Goal: Task Accomplishment & Management: Manage account settings

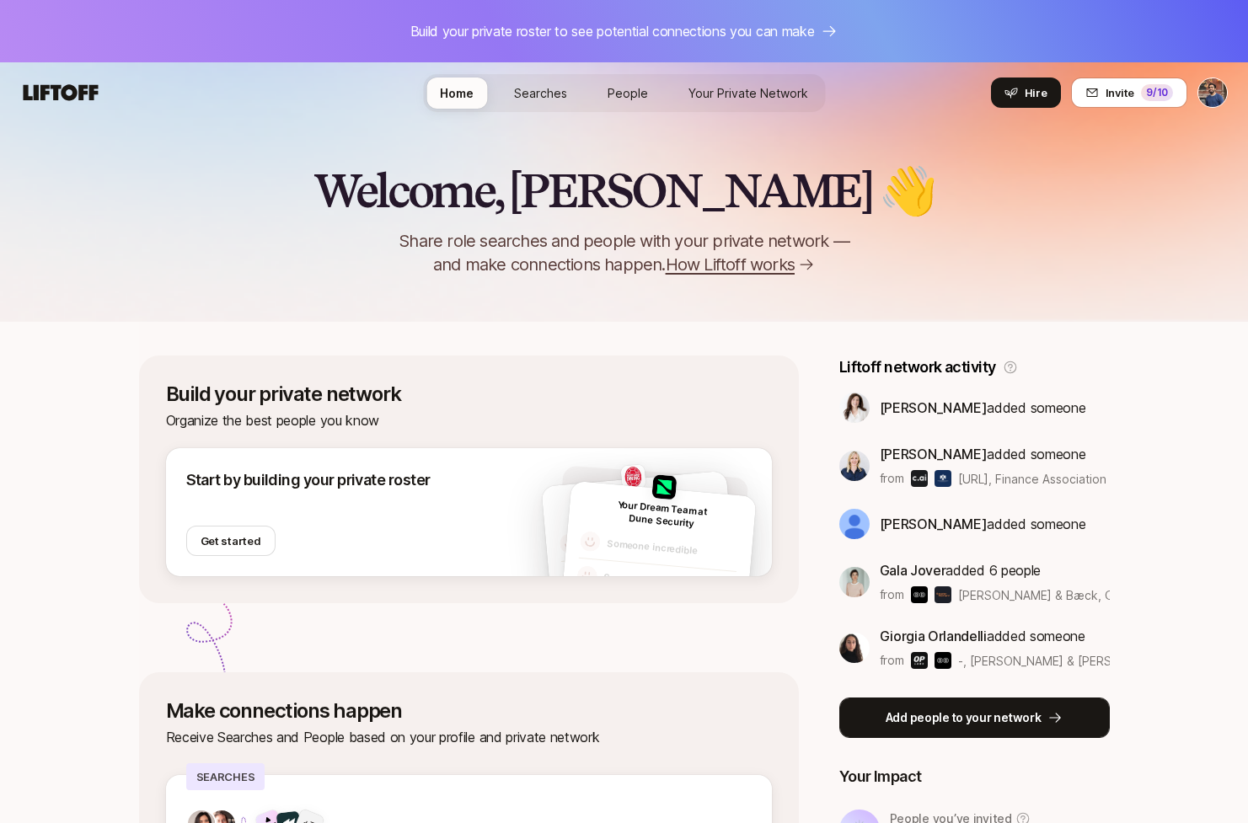
click at [925, 718] on p "Add people to your network" at bounding box center [963, 718] width 156 height 20
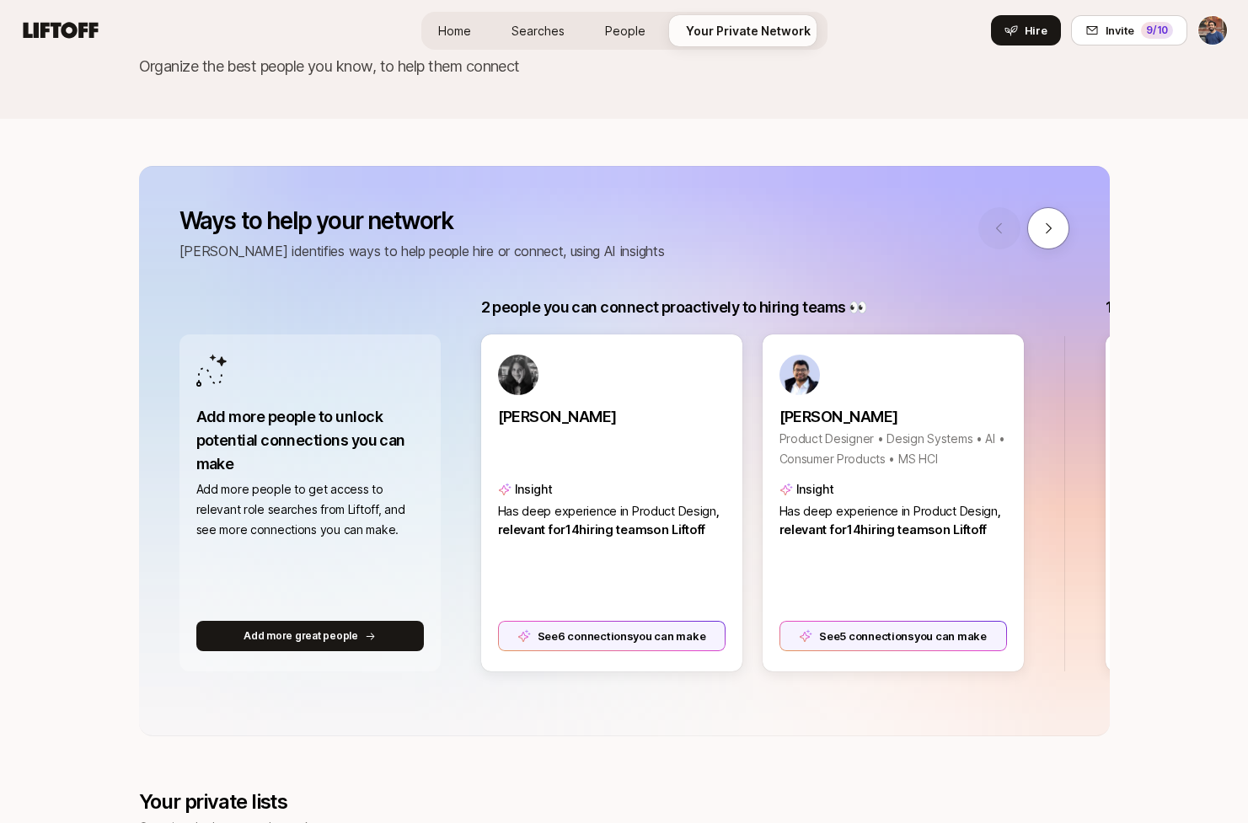
scroll to position [184, 0]
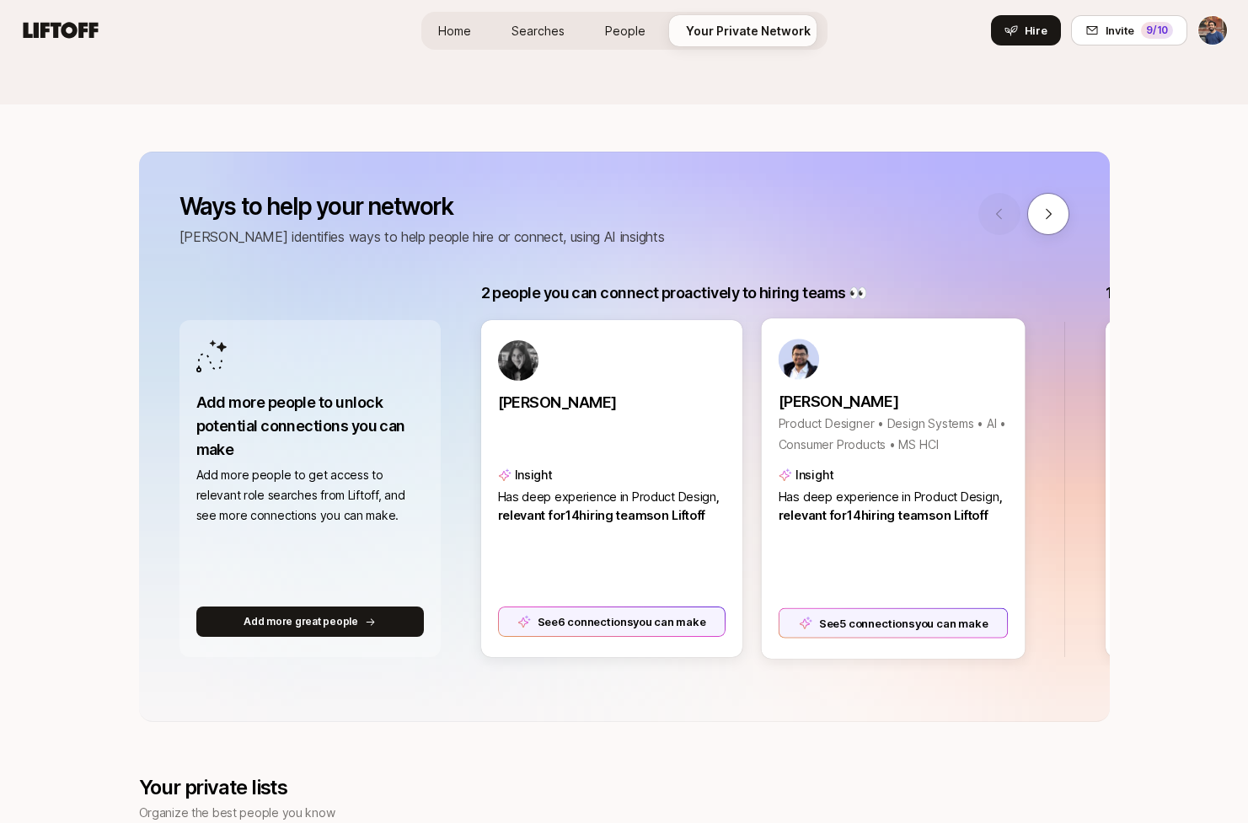
click at [890, 625] on div "See 5 connections you can make" at bounding box center [893, 622] width 230 height 30
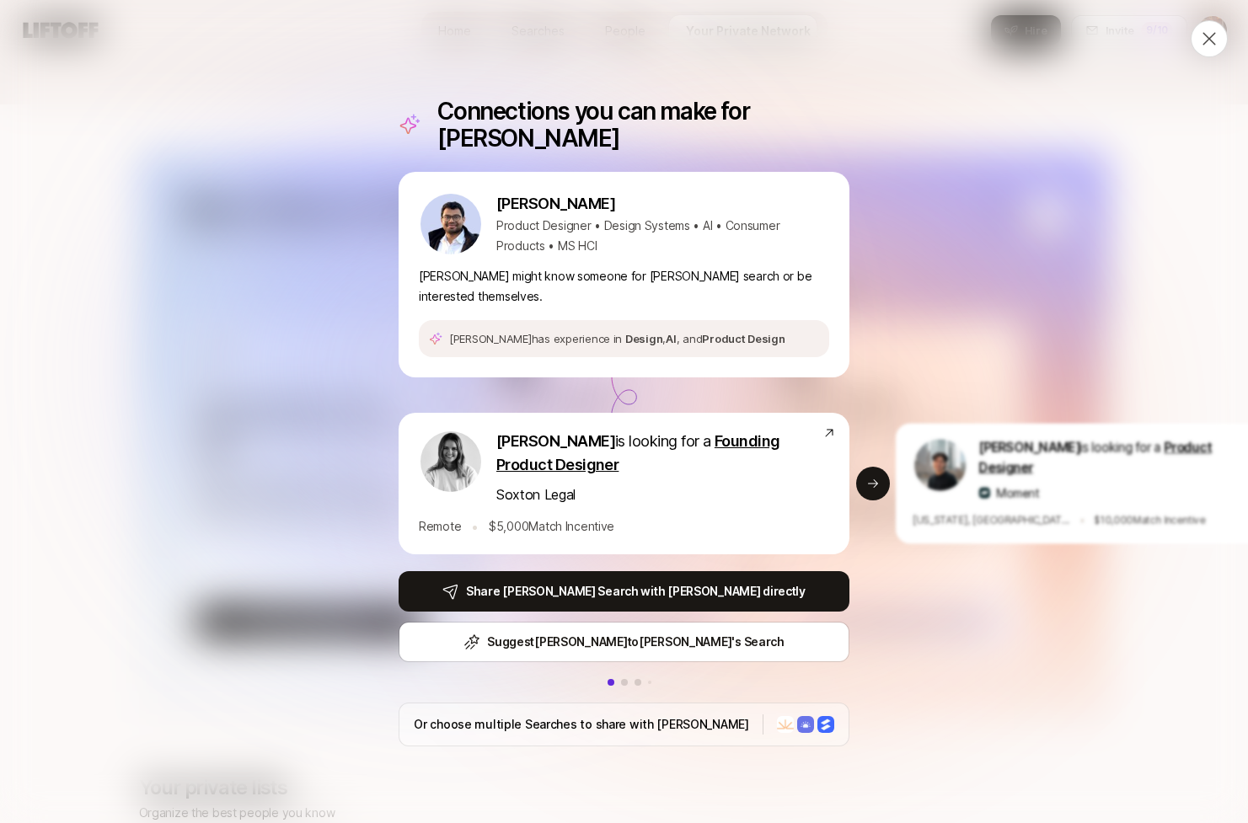
click at [1203, 46] on icon at bounding box center [1209, 39] width 20 height 20
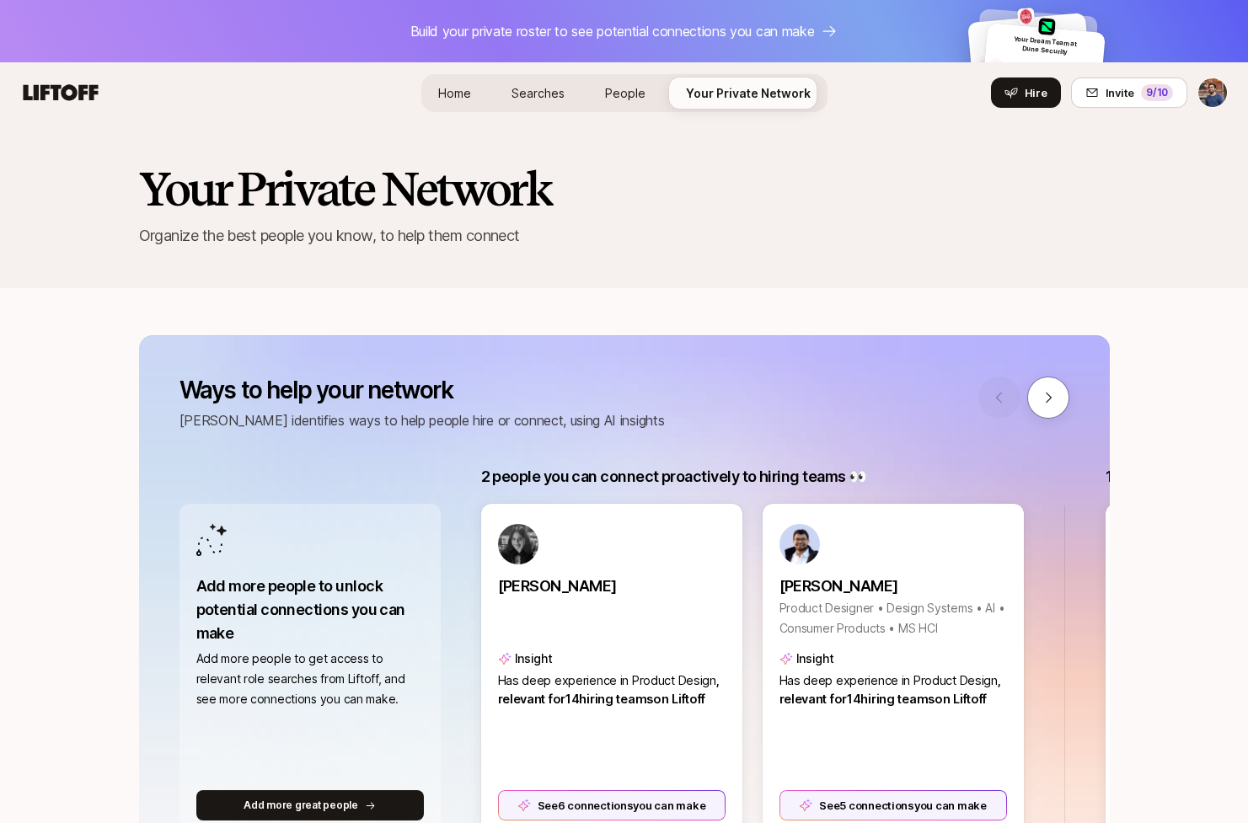
scroll to position [184, 0]
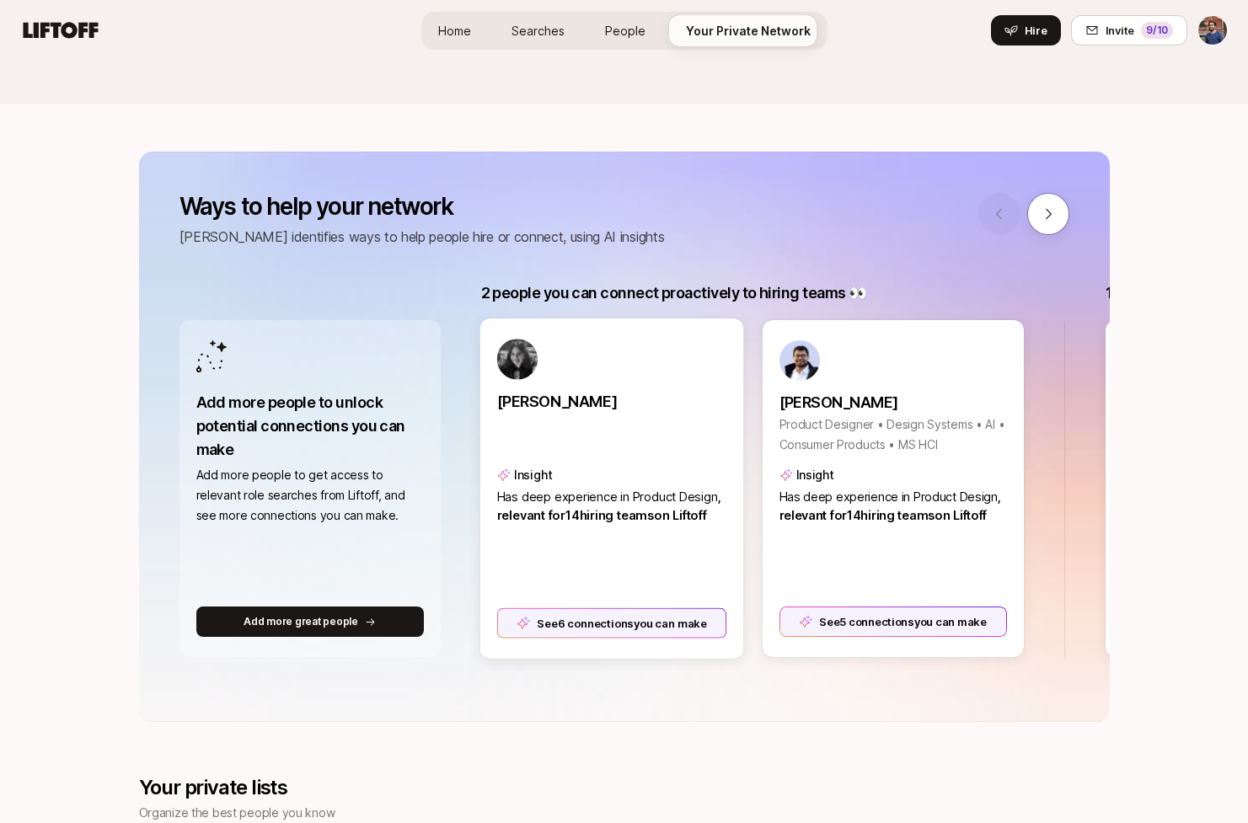
click at [666, 631] on div "See 6 connections you can make" at bounding box center [611, 622] width 230 height 30
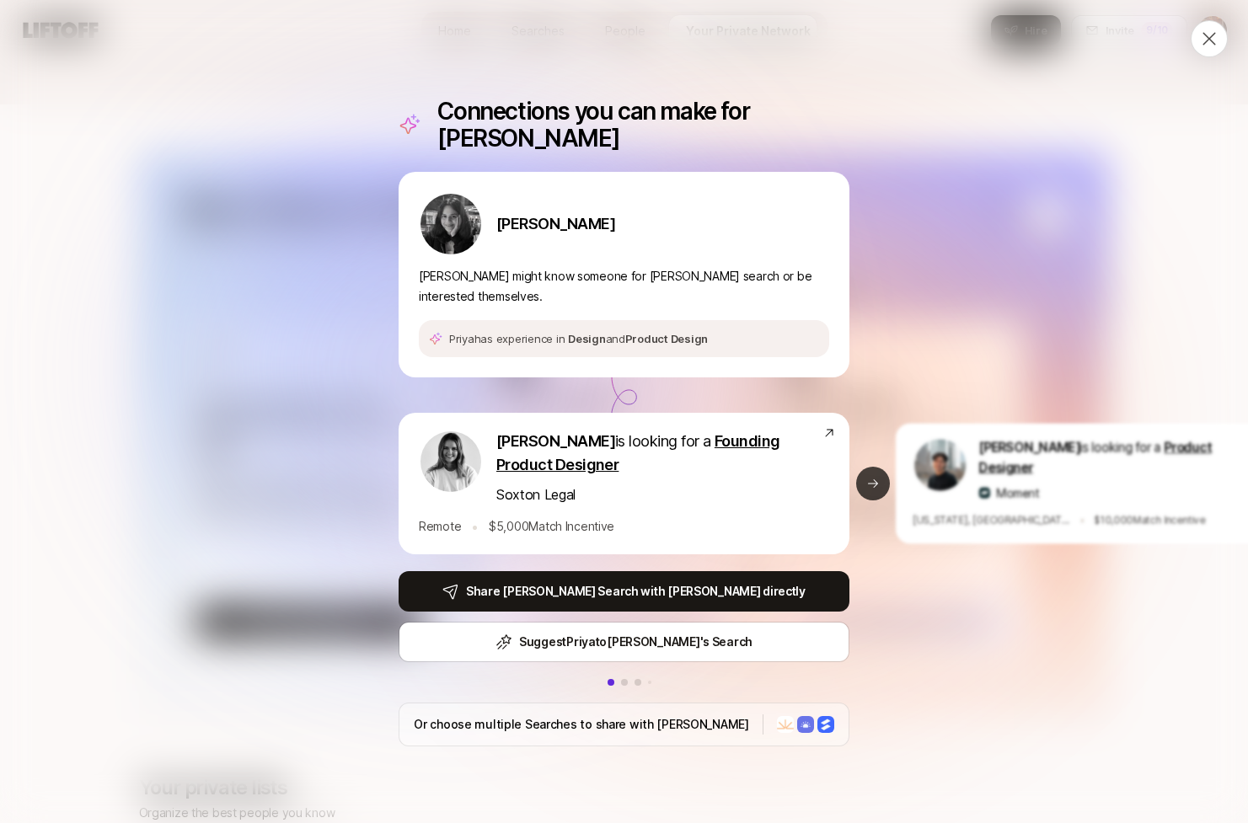
click at [875, 468] on button "Next slide" at bounding box center [873, 484] width 34 height 34
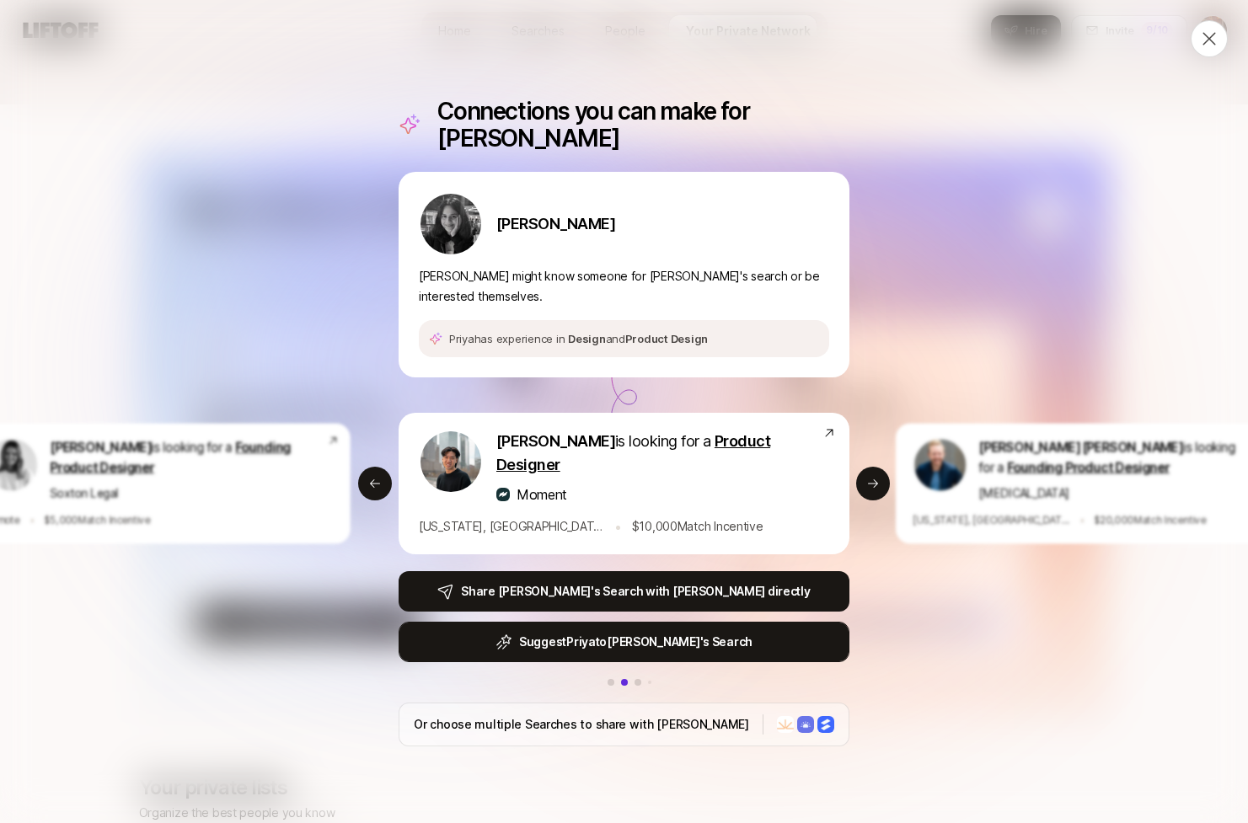
click at [719, 622] on button "Suggest Priya to Billy 's Search" at bounding box center [623, 642] width 451 height 40
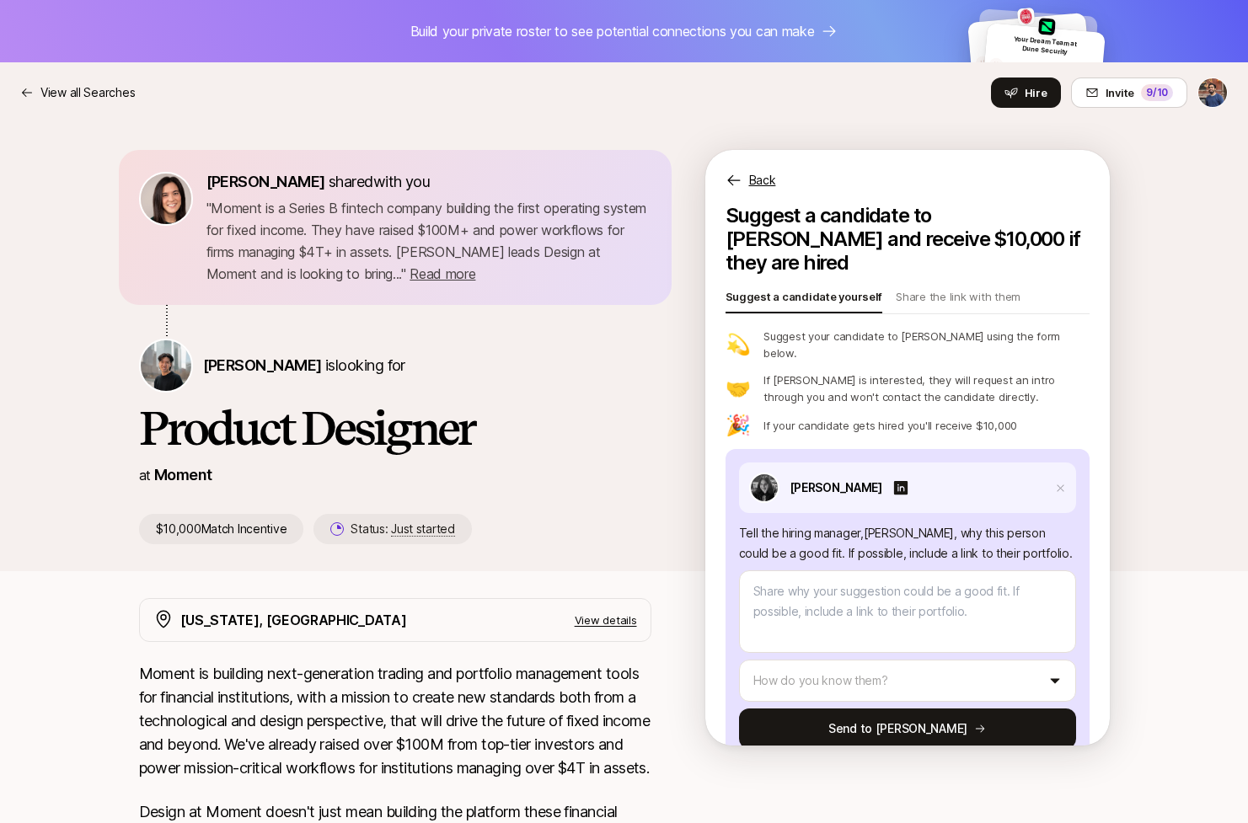
click at [751, 186] on p "Back" at bounding box center [762, 180] width 27 height 20
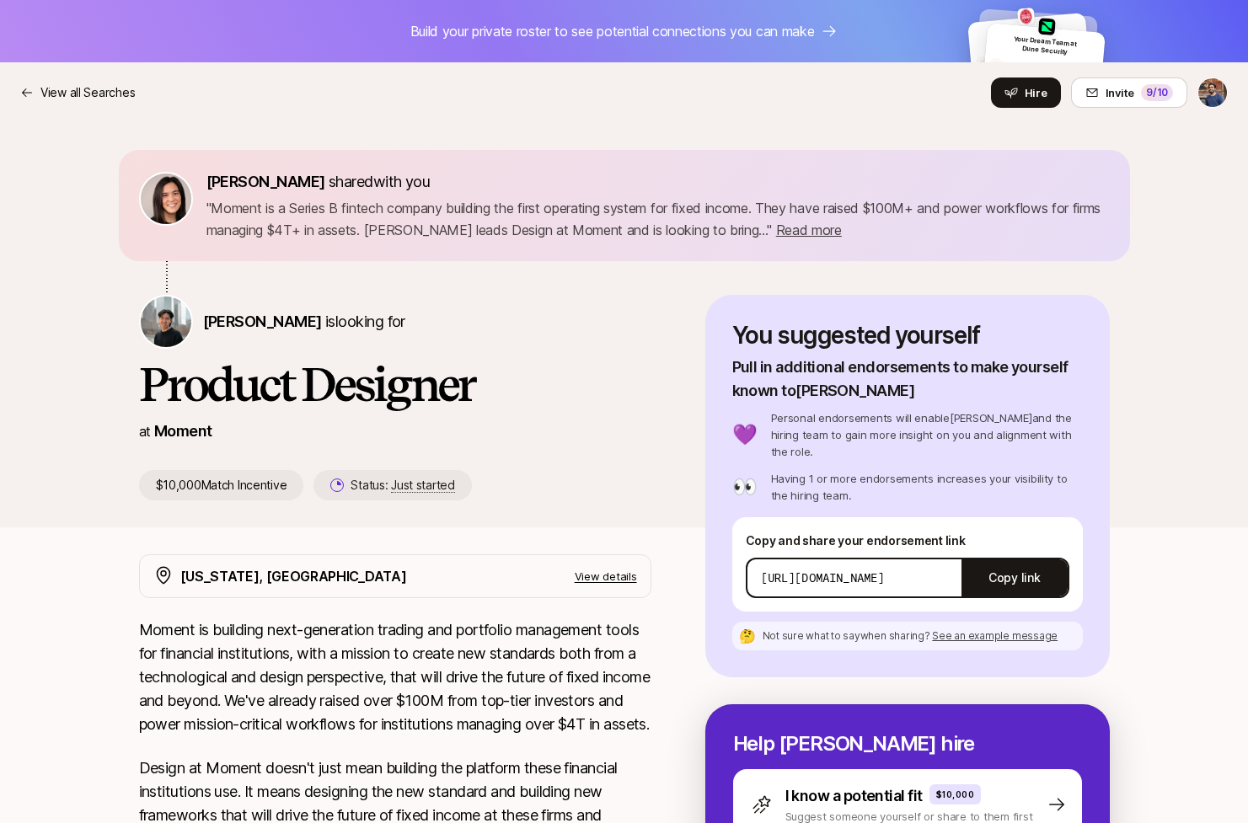
click at [92, 79] on div "View all Searches Hire Invite 9 /10" at bounding box center [623, 93] width 1207 height 30
click at [91, 92] on p "View all Searches" at bounding box center [87, 93] width 94 height 20
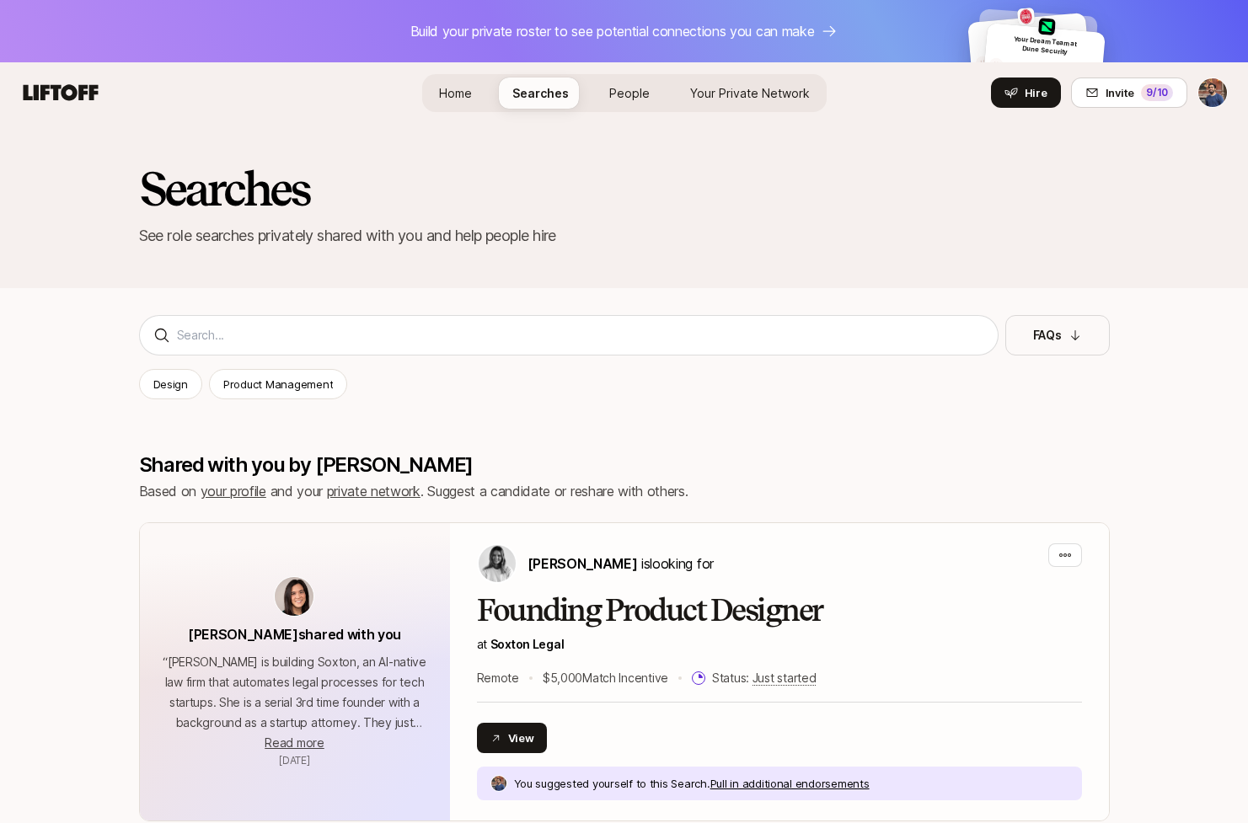
click at [615, 100] on span "People" at bounding box center [629, 93] width 40 height 18
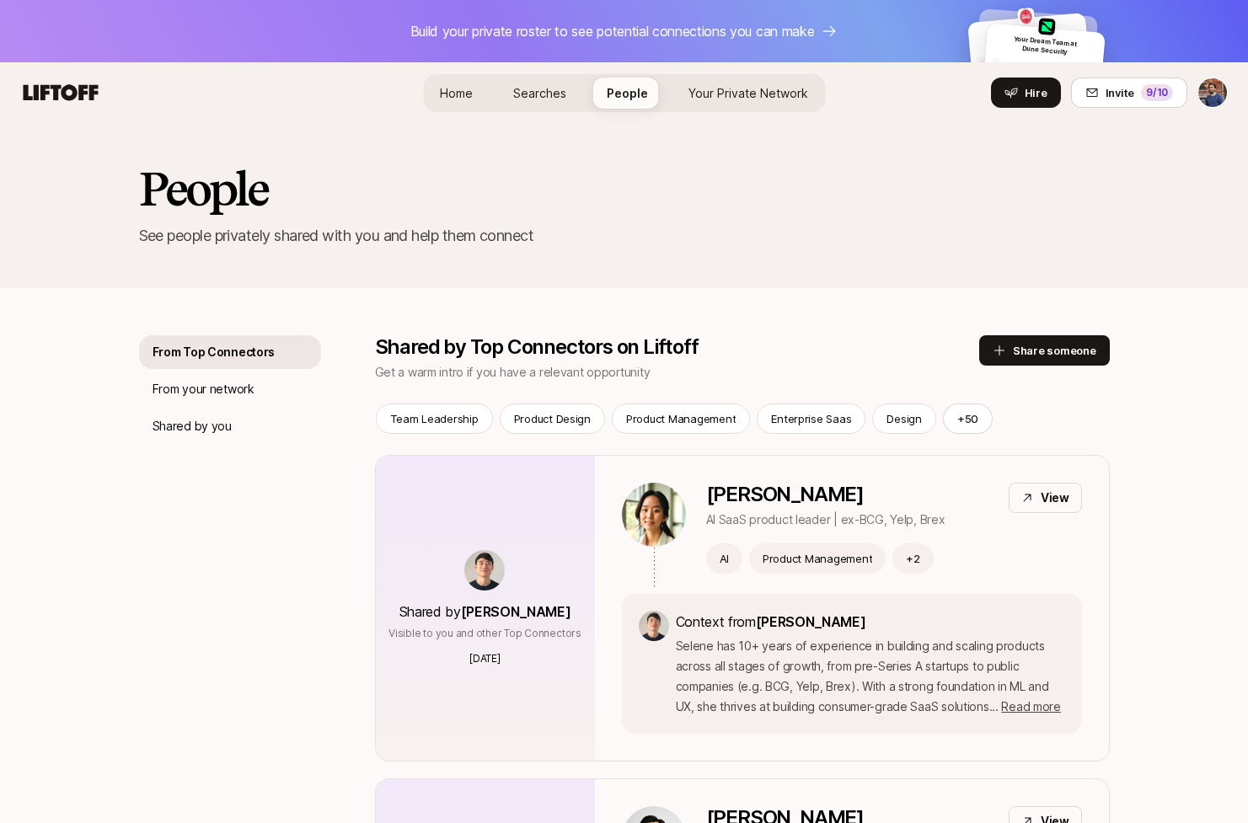
click at [1003, 29] on div "Your Dream Team at Dune Security Someone incredible Someone incredible" at bounding box center [1043, 69] width 125 height 92
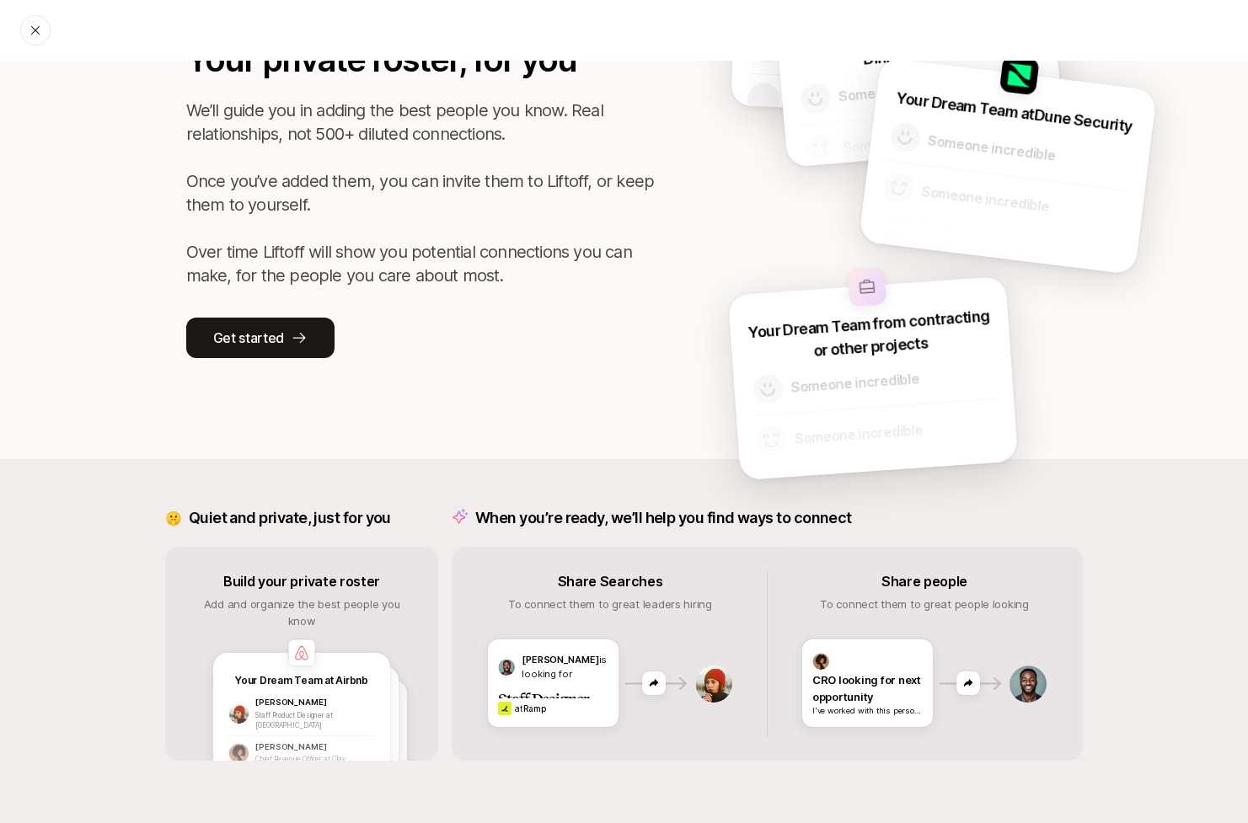
scroll to position [124, 0]
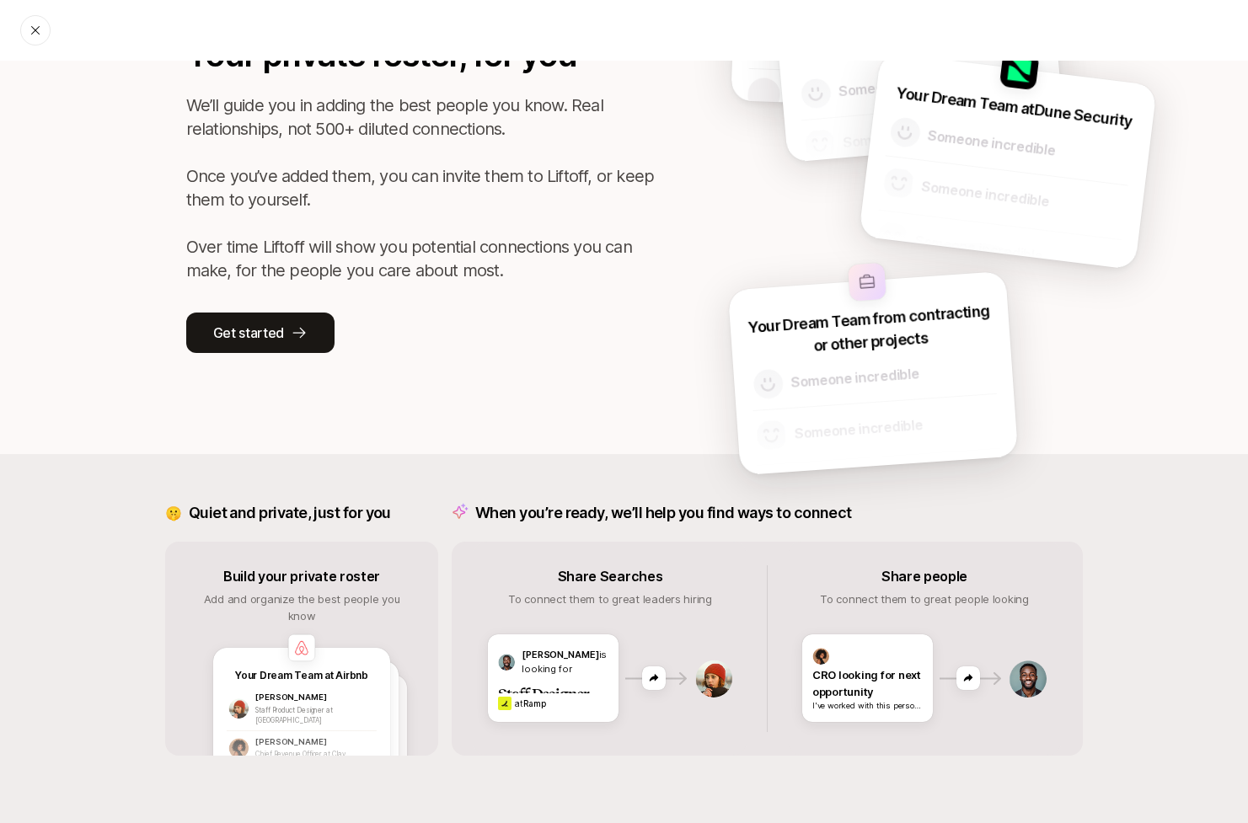
click at [853, 369] on div at bounding box center [875, 412] width 251 height 123
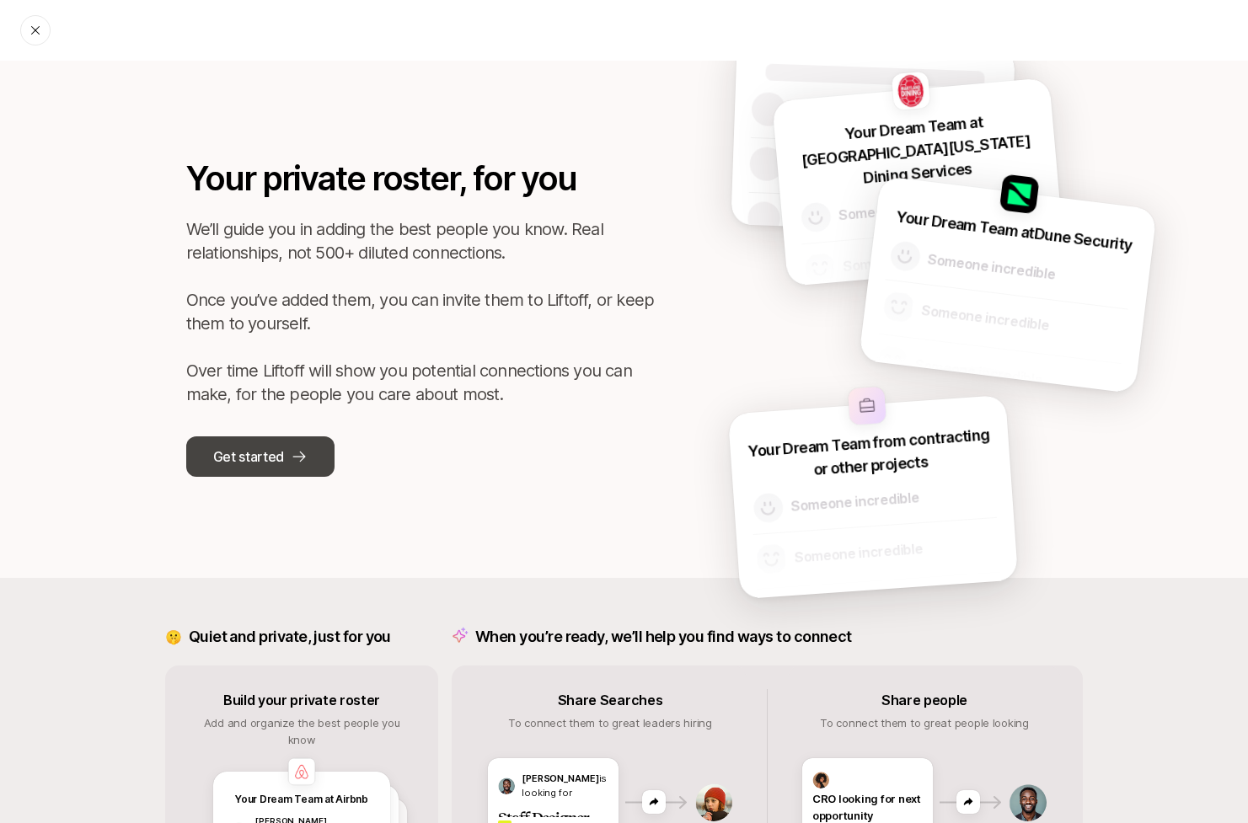
click at [275, 460] on p "Get started" at bounding box center [248, 457] width 71 height 22
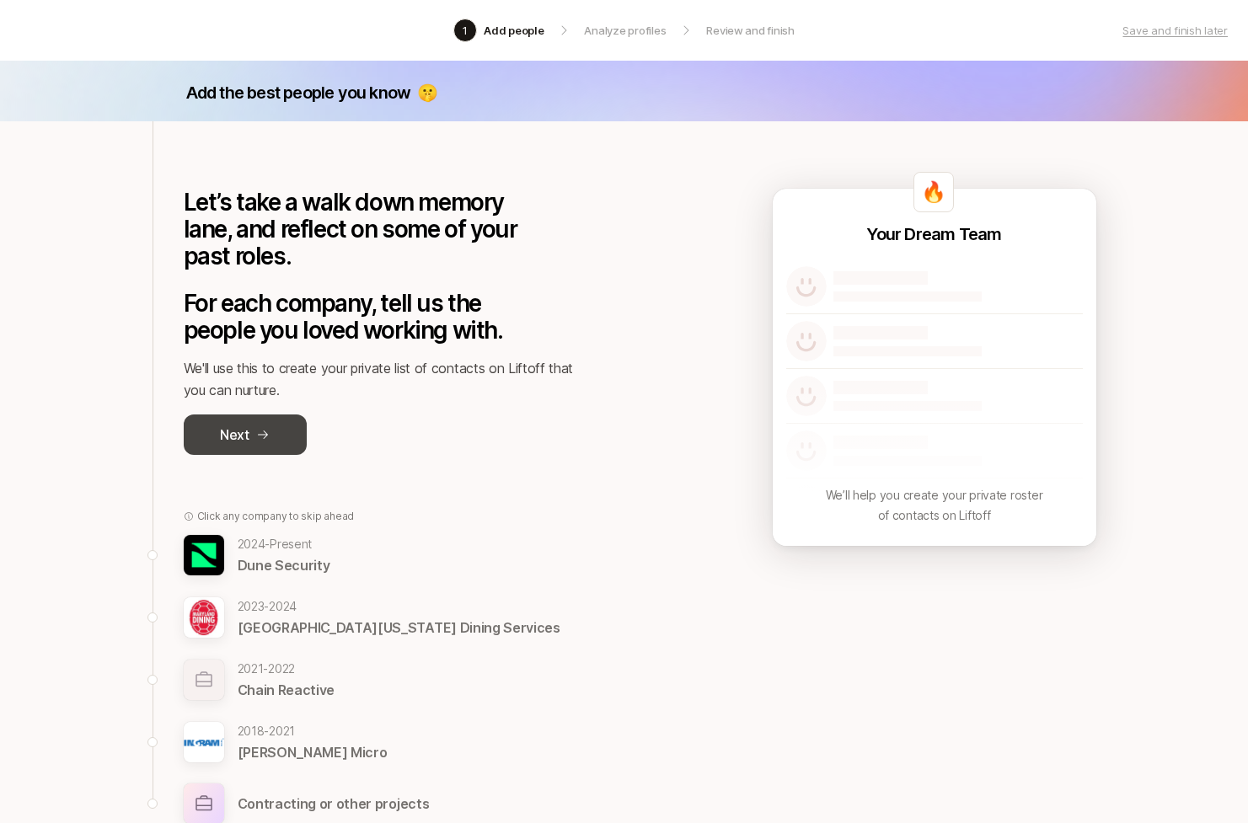
click at [273, 414] on button "Next" at bounding box center [245, 434] width 123 height 40
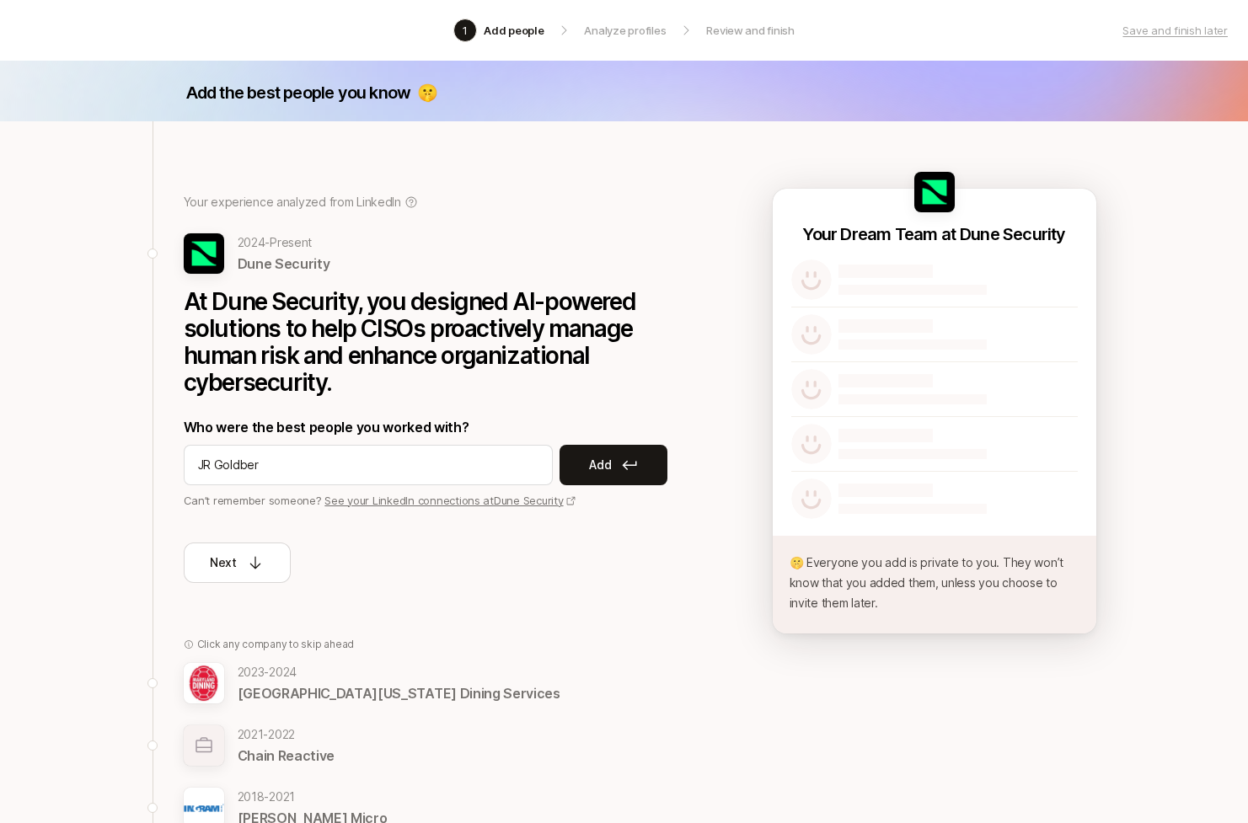
type input "[PERSON_NAME]"
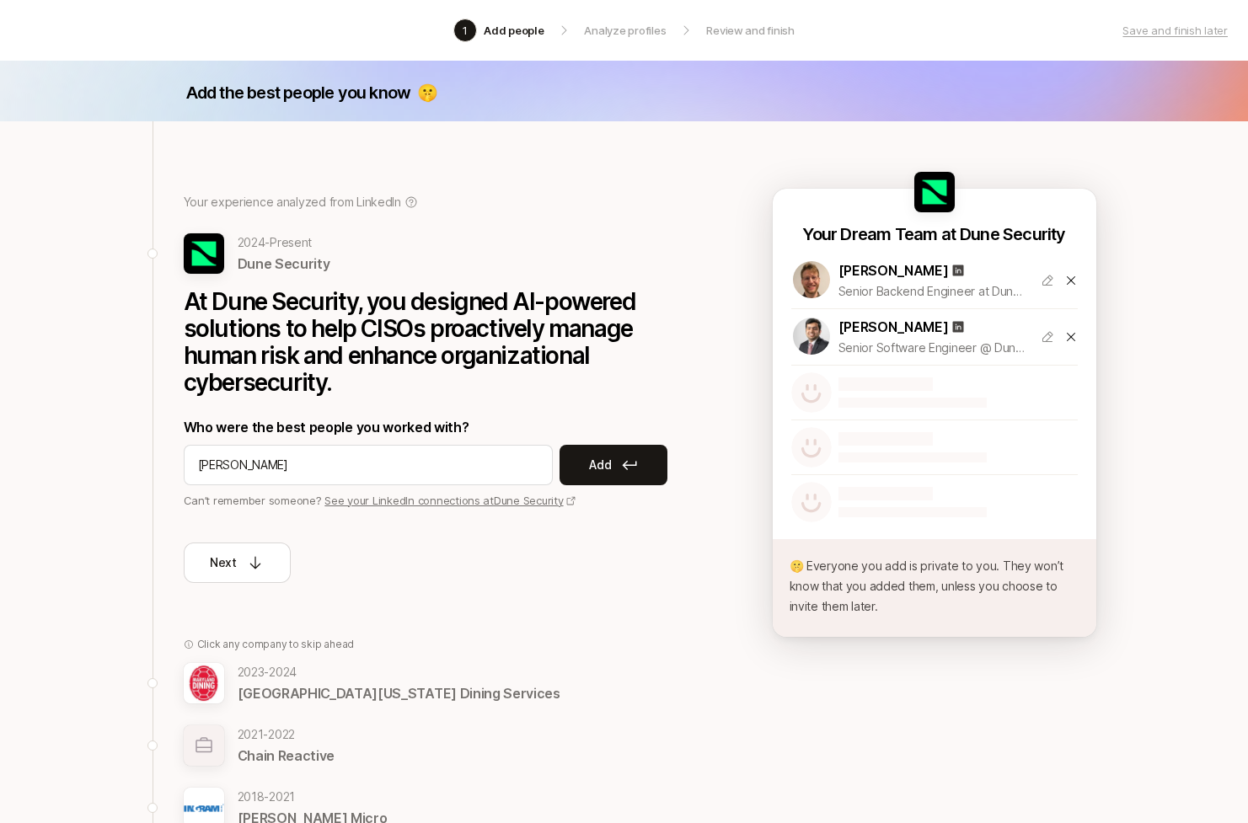
type input "Apurva Mahendra"
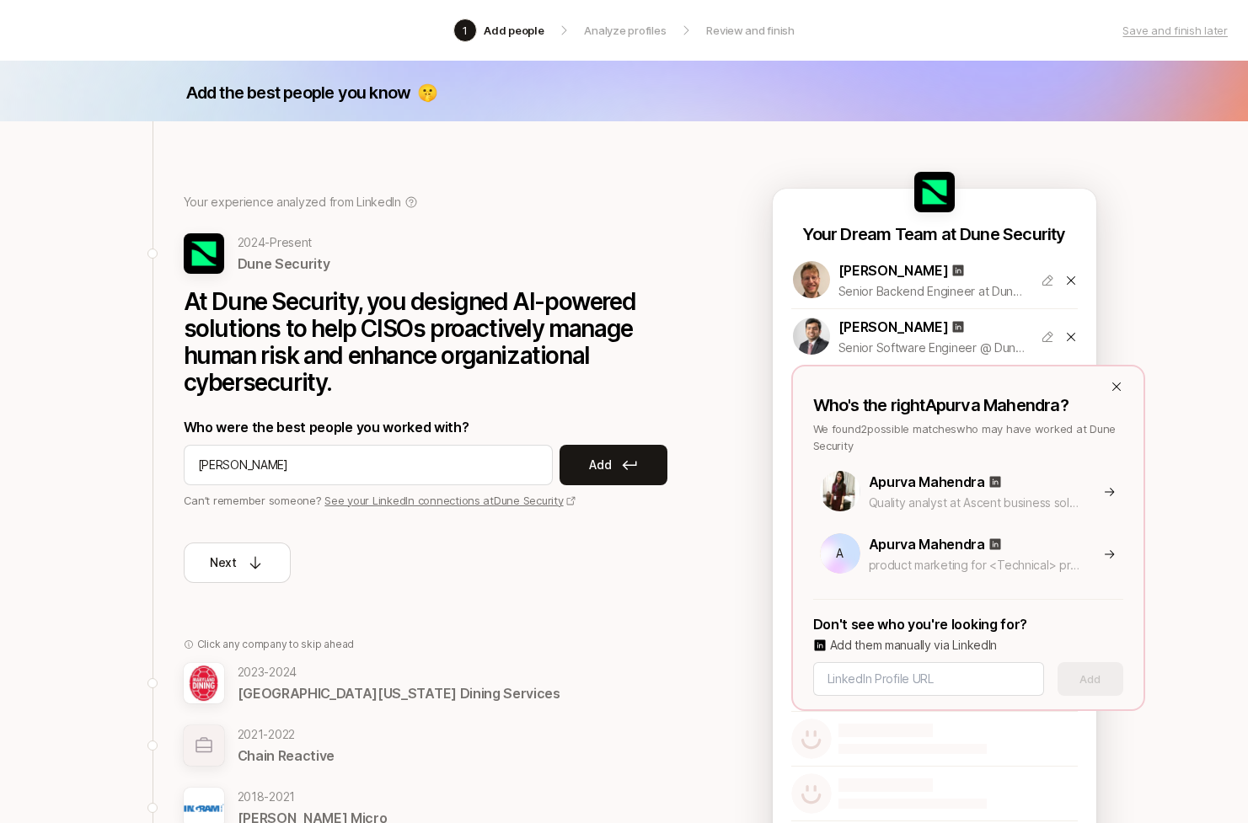
type input "[PERSON_NAME]"
click at [927, 681] on input at bounding box center [928, 679] width 202 height 20
paste input "https://www.linkedin.com/in/patelapurva/"
type input "https://www.linkedin.com/in/patelapurva/"
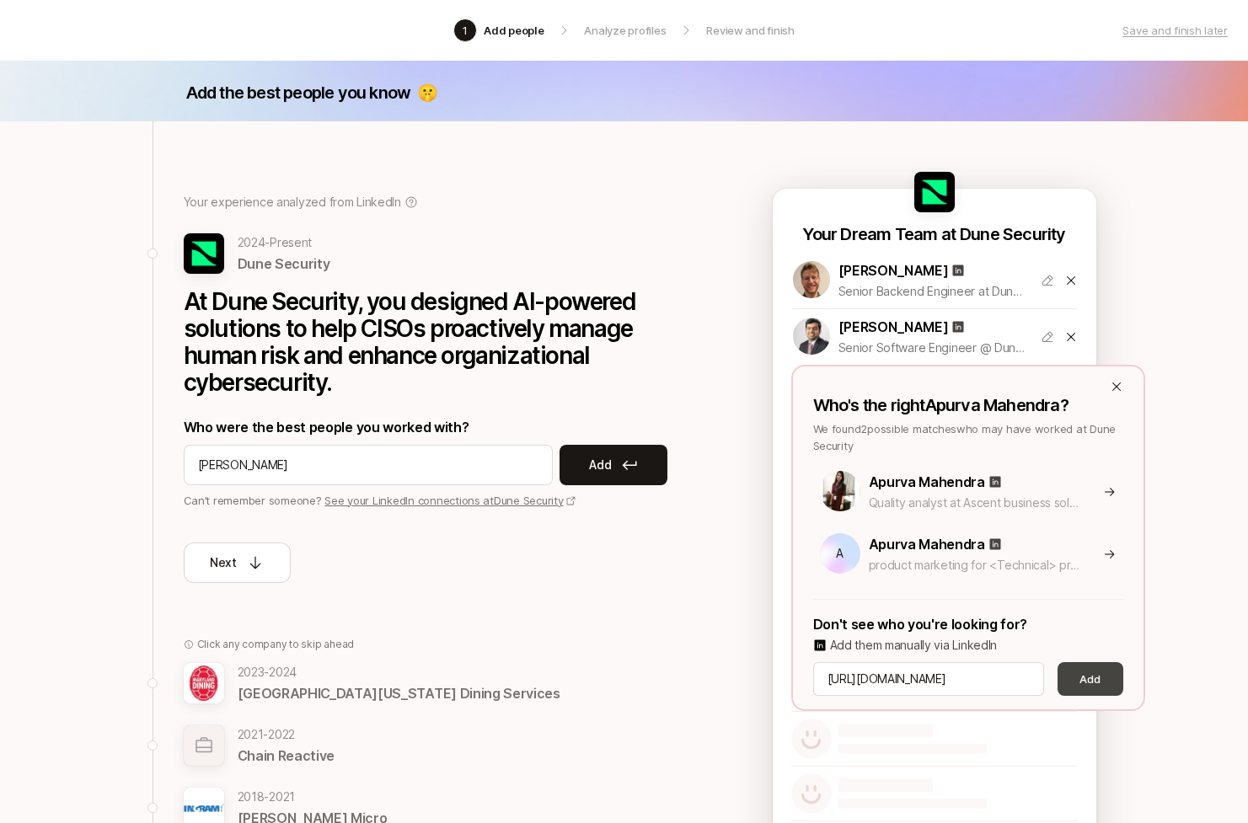
scroll to position [0, 0]
click at [1092, 686] on button "Add" at bounding box center [1090, 679] width 66 height 34
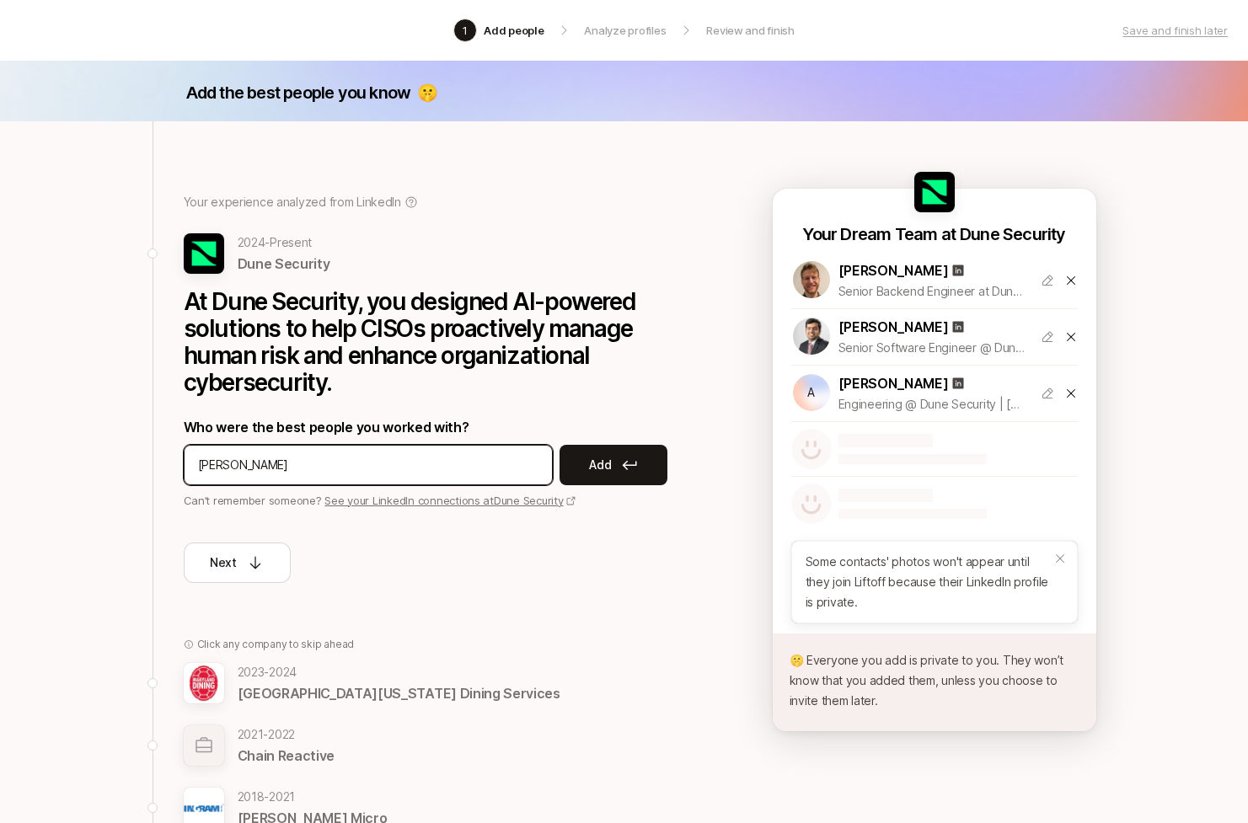
click at [311, 466] on input "[PERSON_NAME]" at bounding box center [368, 465] width 340 height 20
type input "[PERSON_NAME]"
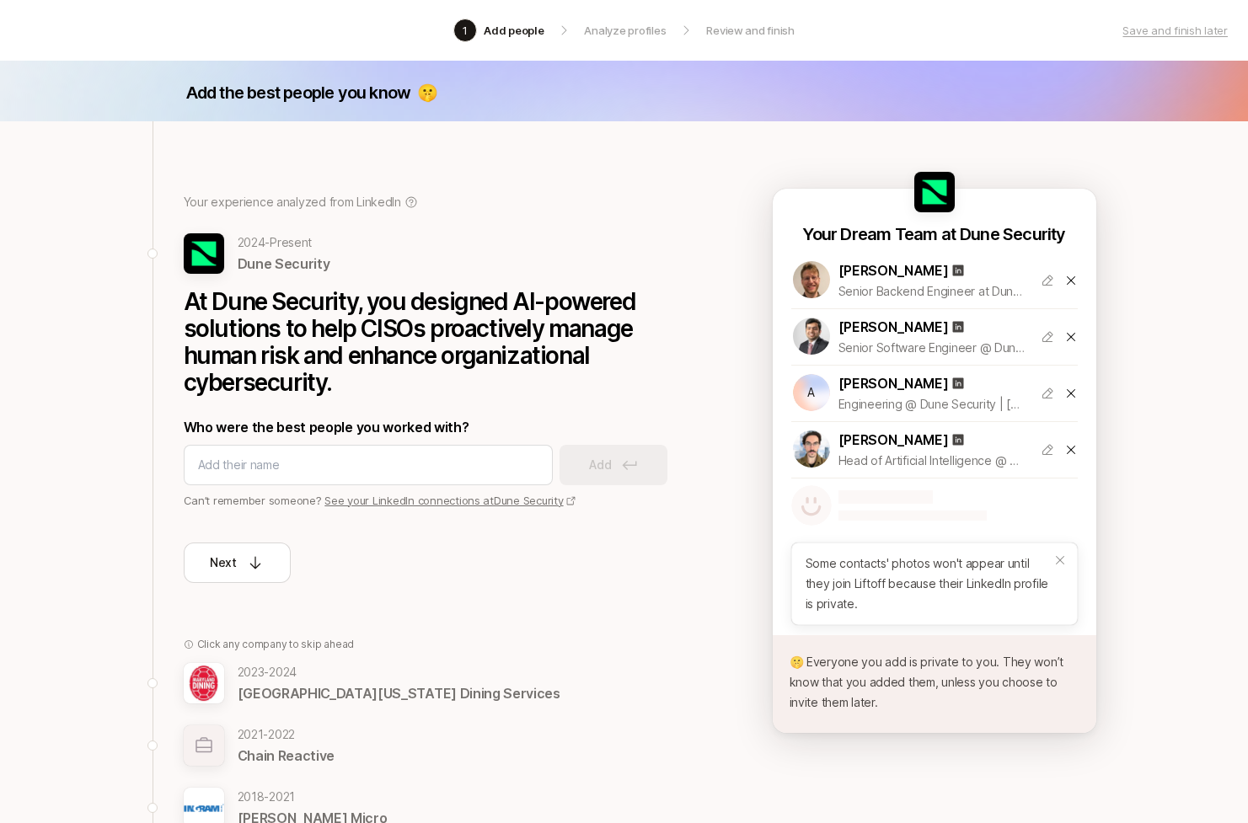
click at [513, 575] on div "Next" at bounding box center [436, 546] width 505 height 74
click at [245, 548] on button "Next" at bounding box center [237, 563] width 107 height 40
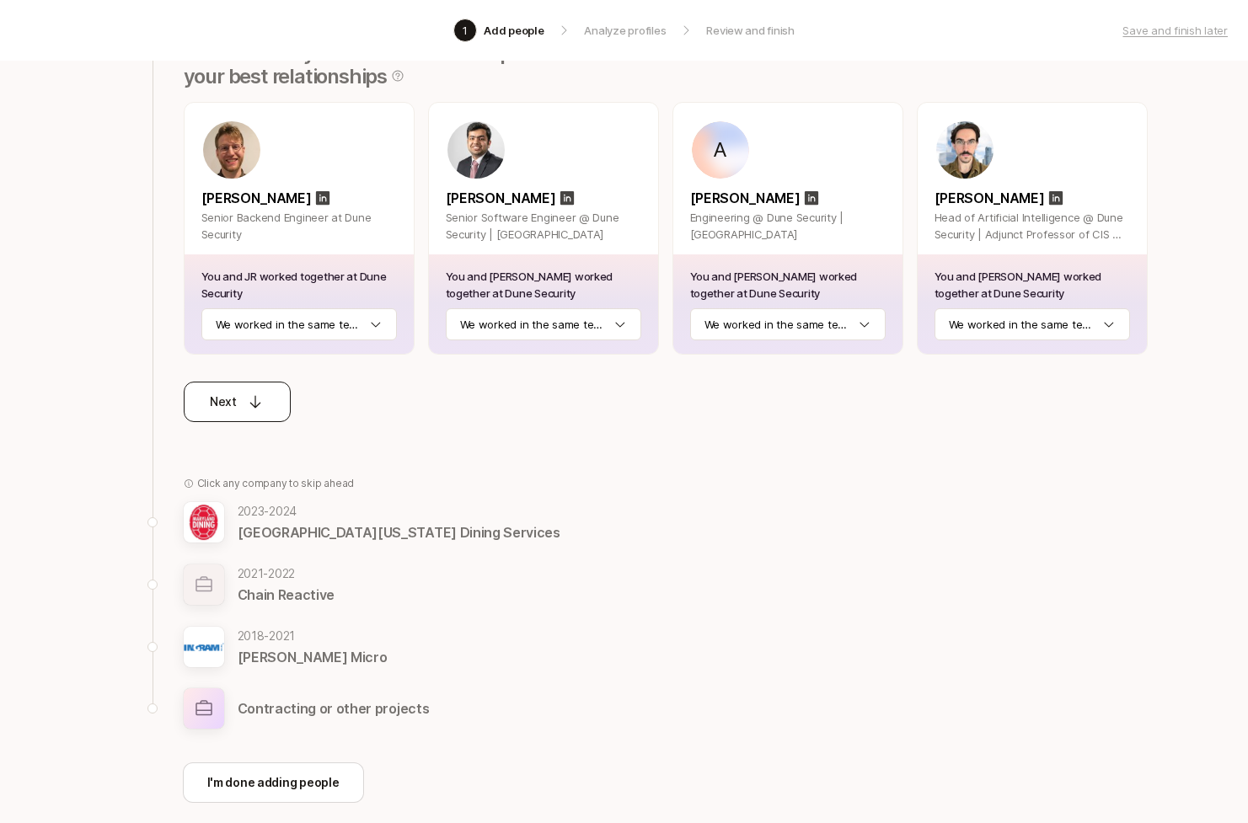
scroll to position [251, 0]
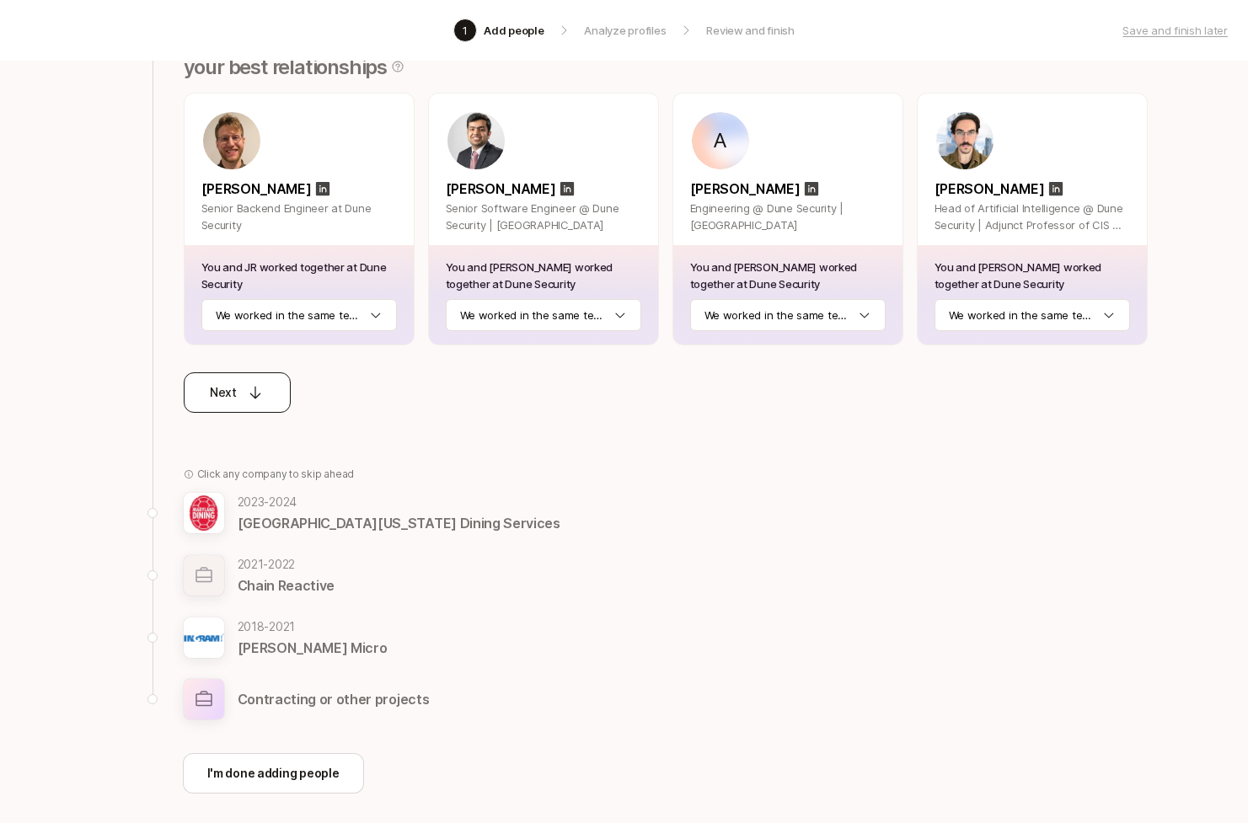
click at [230, 389] on p "Next" at bounding box center [223, 392] width 27 height 20
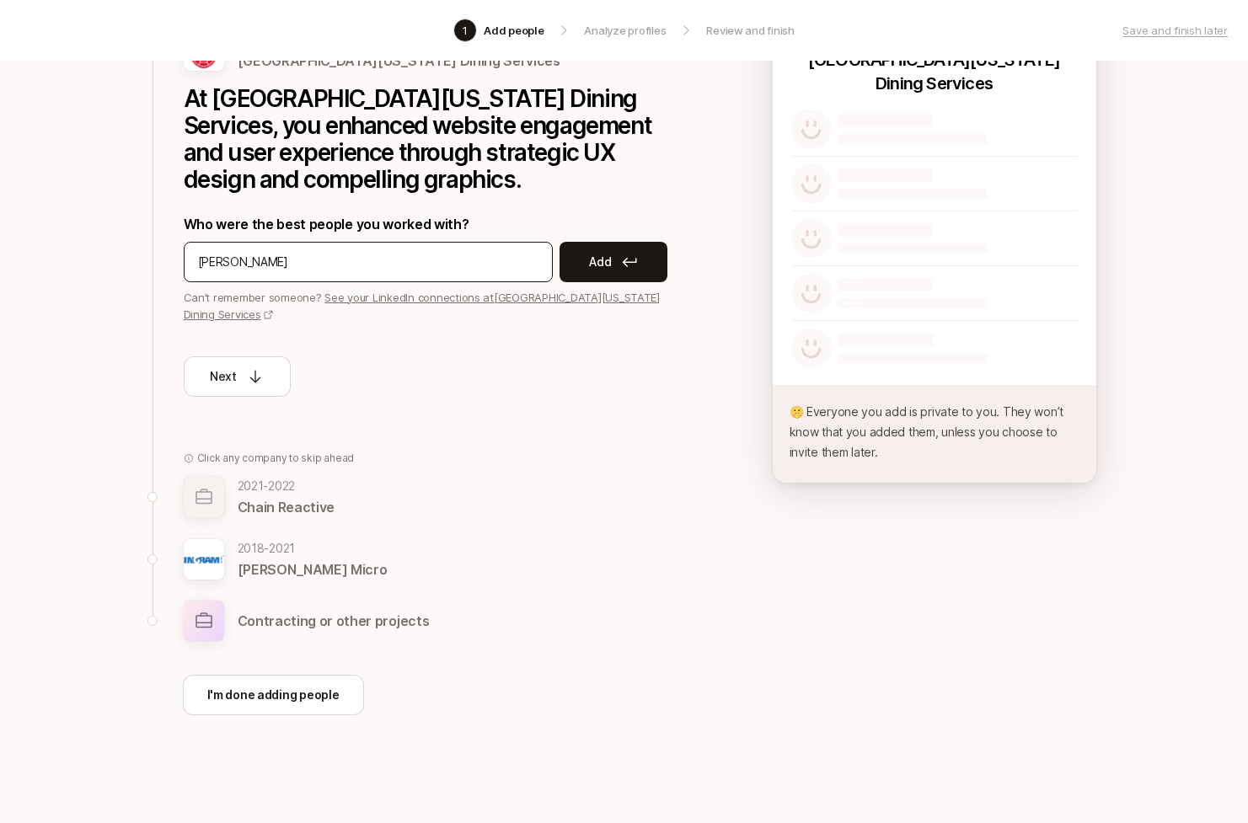
type input "Maggie Zheng"
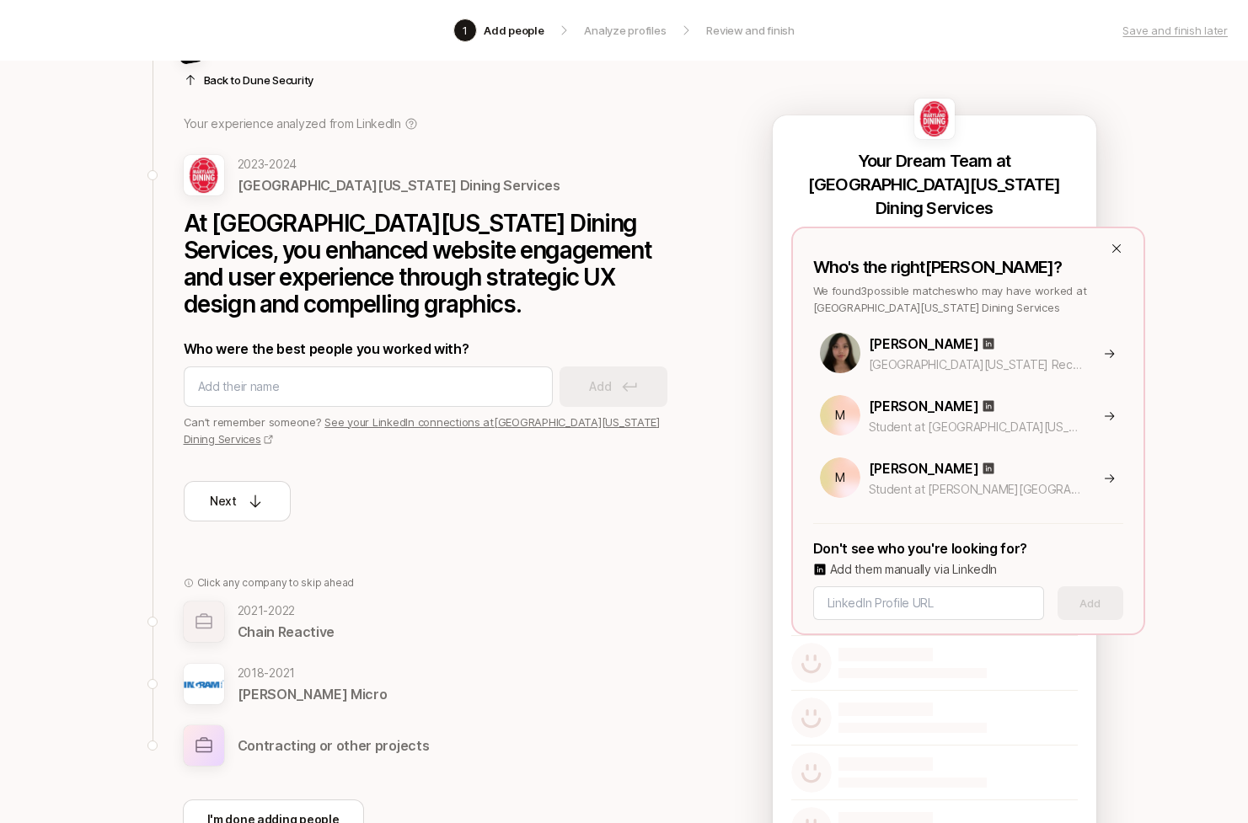
scroll to position [3, 0]
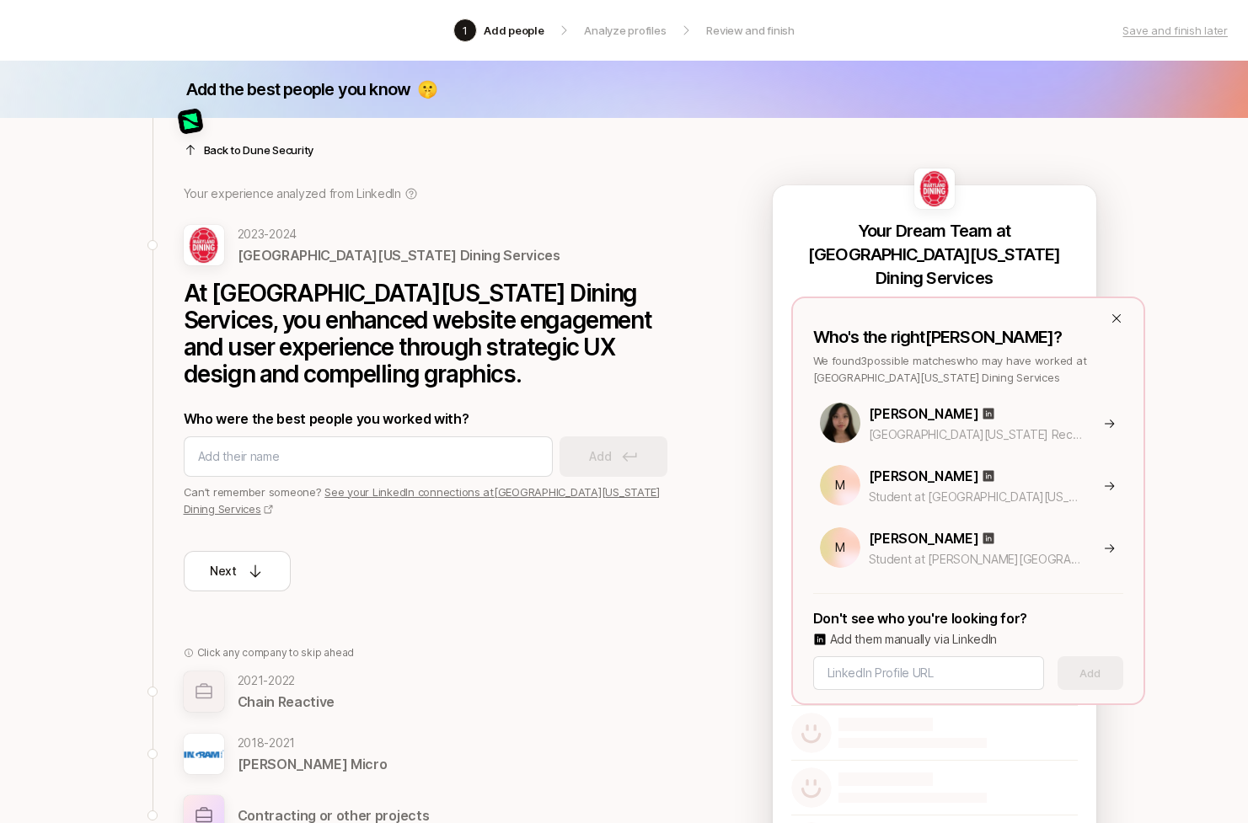
click at [1118, 315] on icon at bounding box center [1115, 318] width 8 height 8
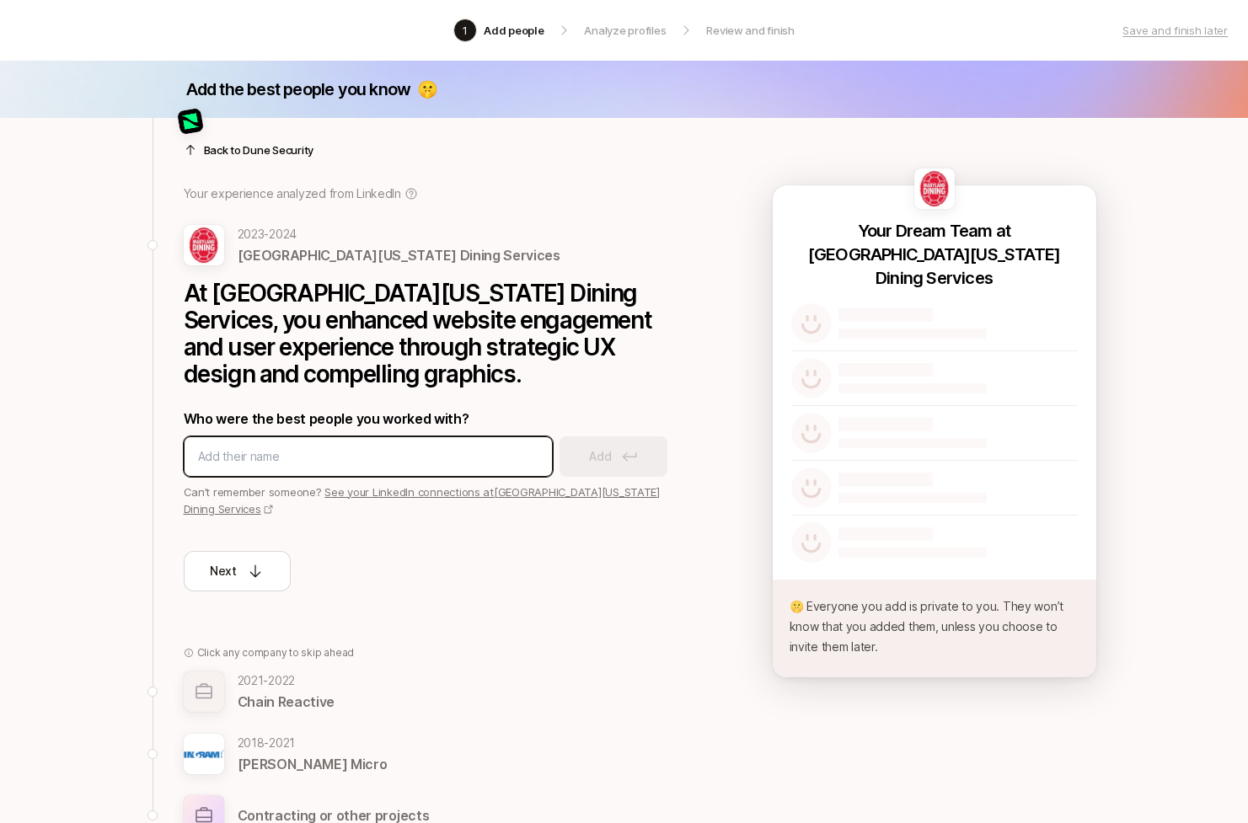
click at [265, 456] on input at bounding box center [368, 457] width 340 height 20
type input "Ninad Kale"
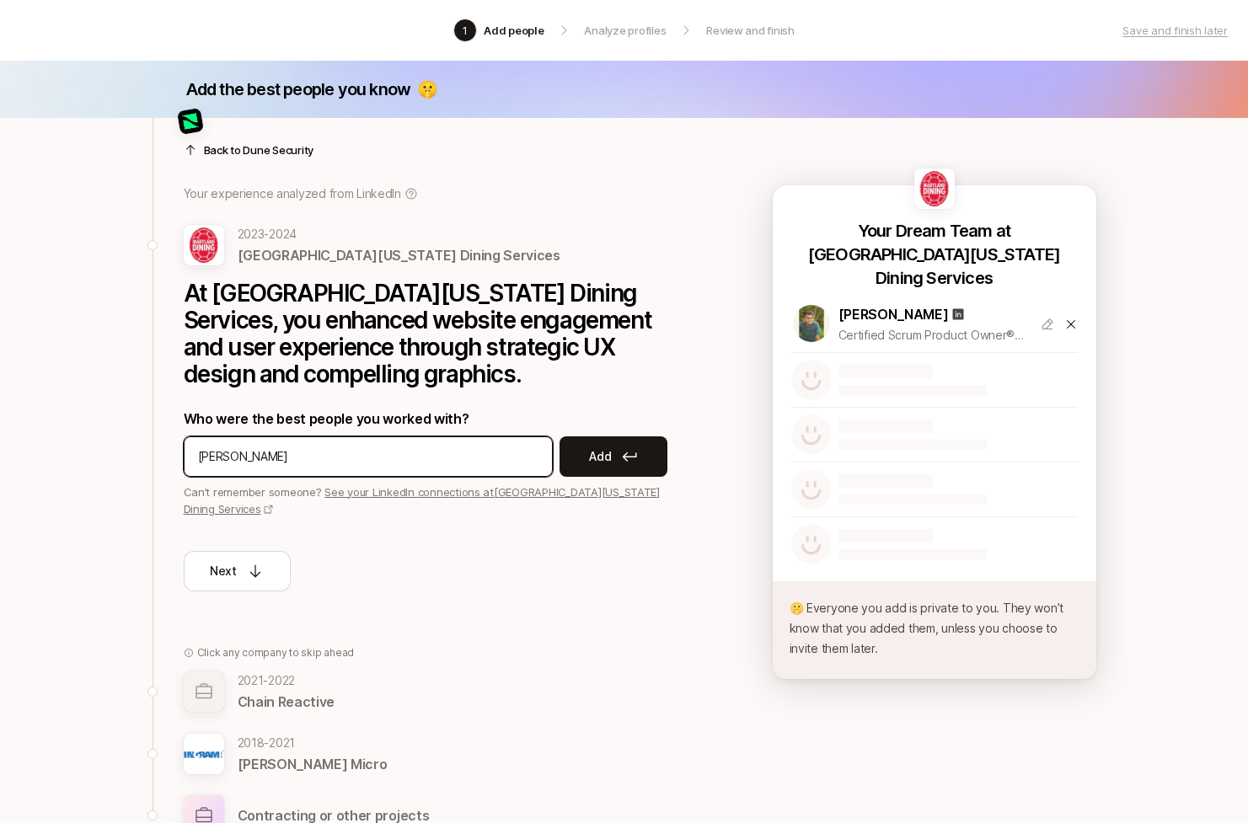
type input "[PERSON_NAME]"
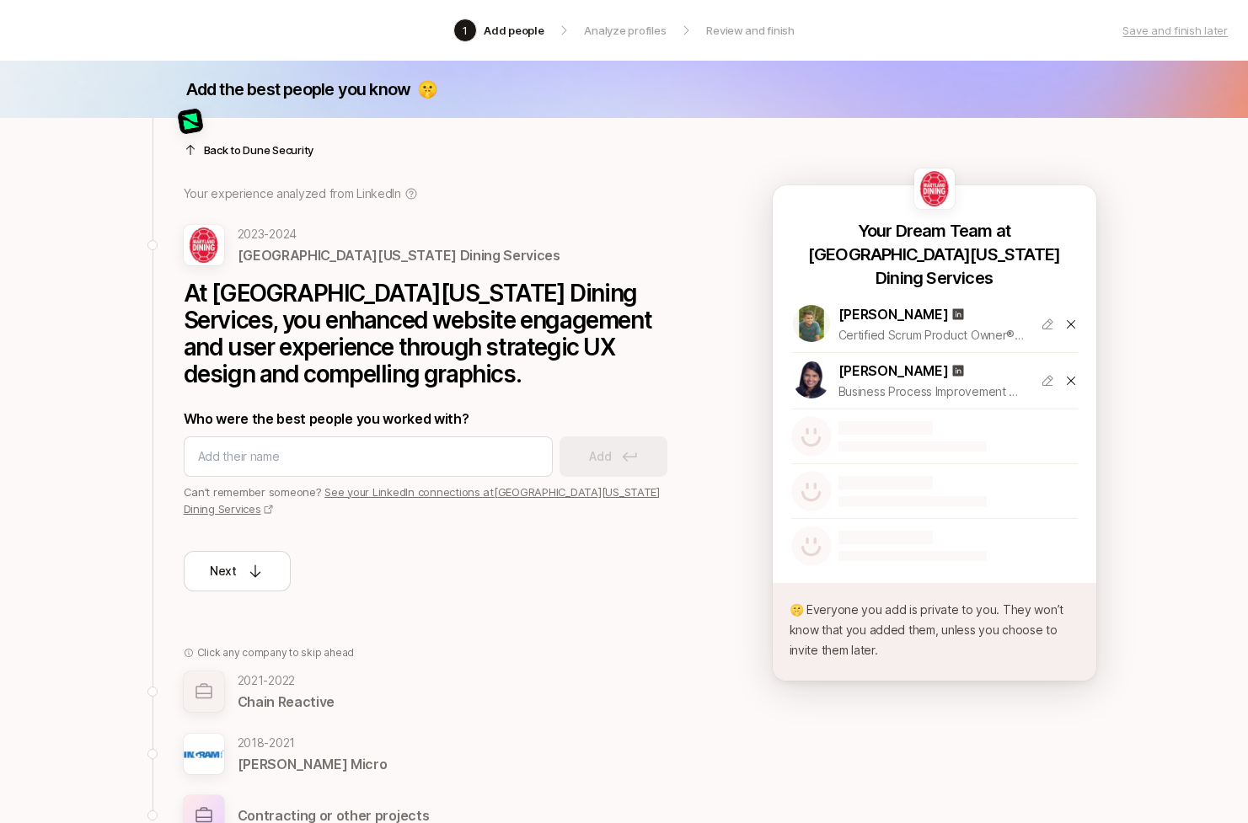
click at [1065, 378] on icon at bounding box center [1070, 380] width 13 height 13
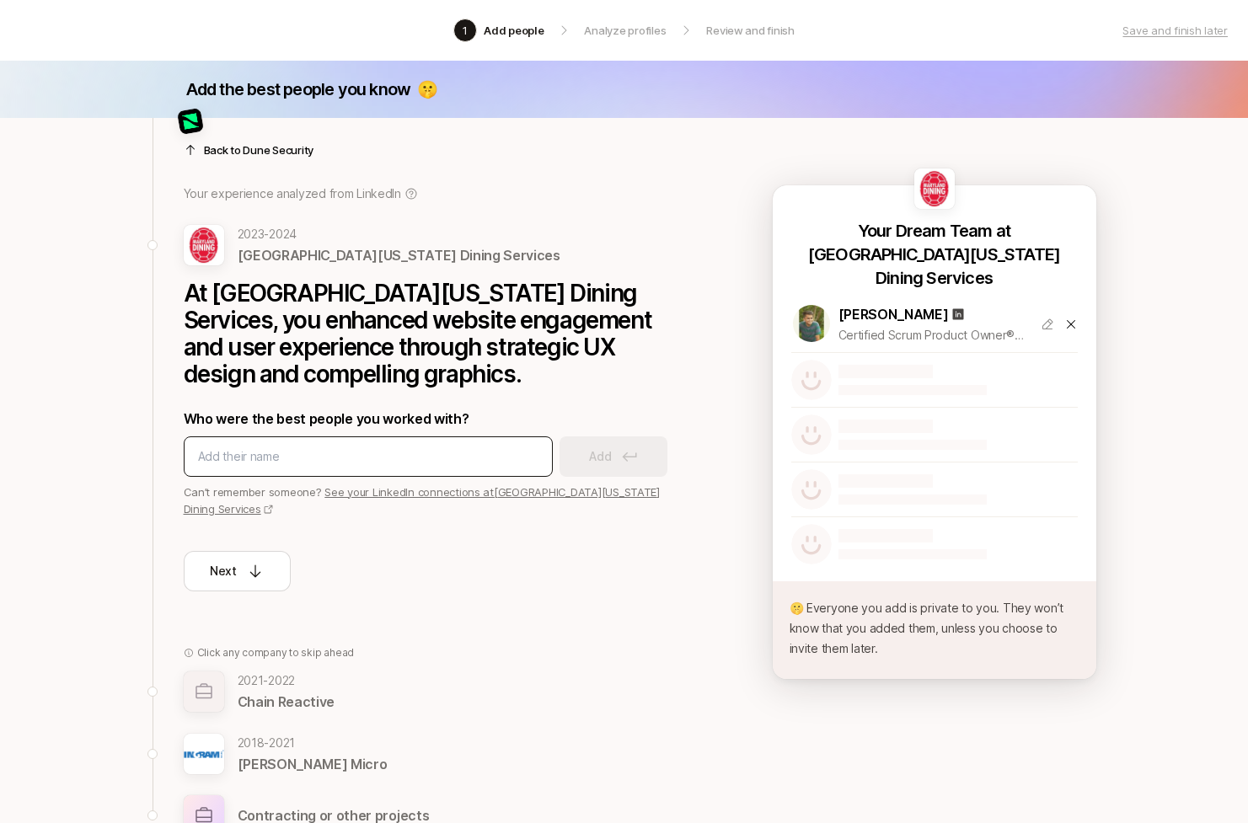
click at [393, 445] on div at bounding box center [368, 456] width 369 height 40
click at [393, 447] on div at bounding box center [368, 456] width 369 height 40
click at [281, 467] on div at bounding box center [368, 456] width 369 height 40
click at [285, 467] on div at bounding box center [368, 456] width 369 height 40
click at [304, 460] on input at bounding box center [368, 457] width 340 height 20
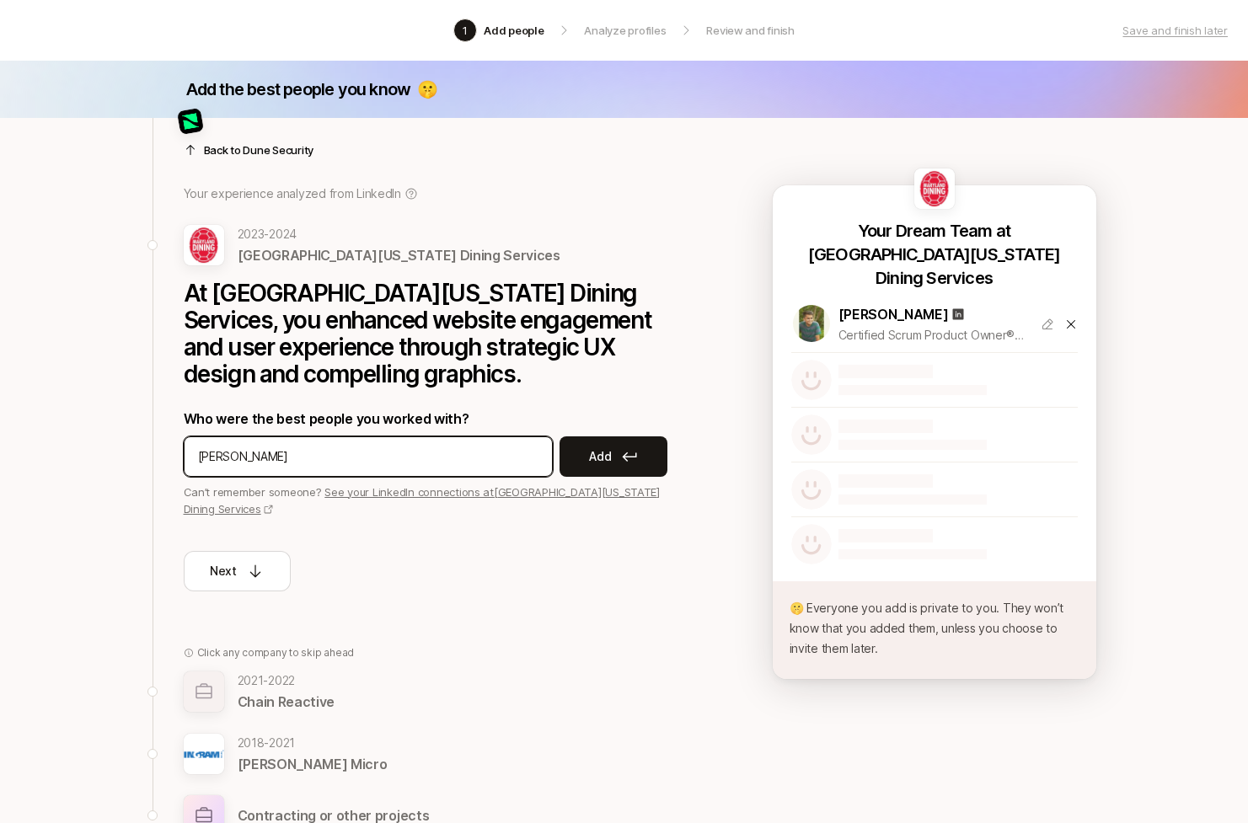
type input "[PERSON_NAME]"
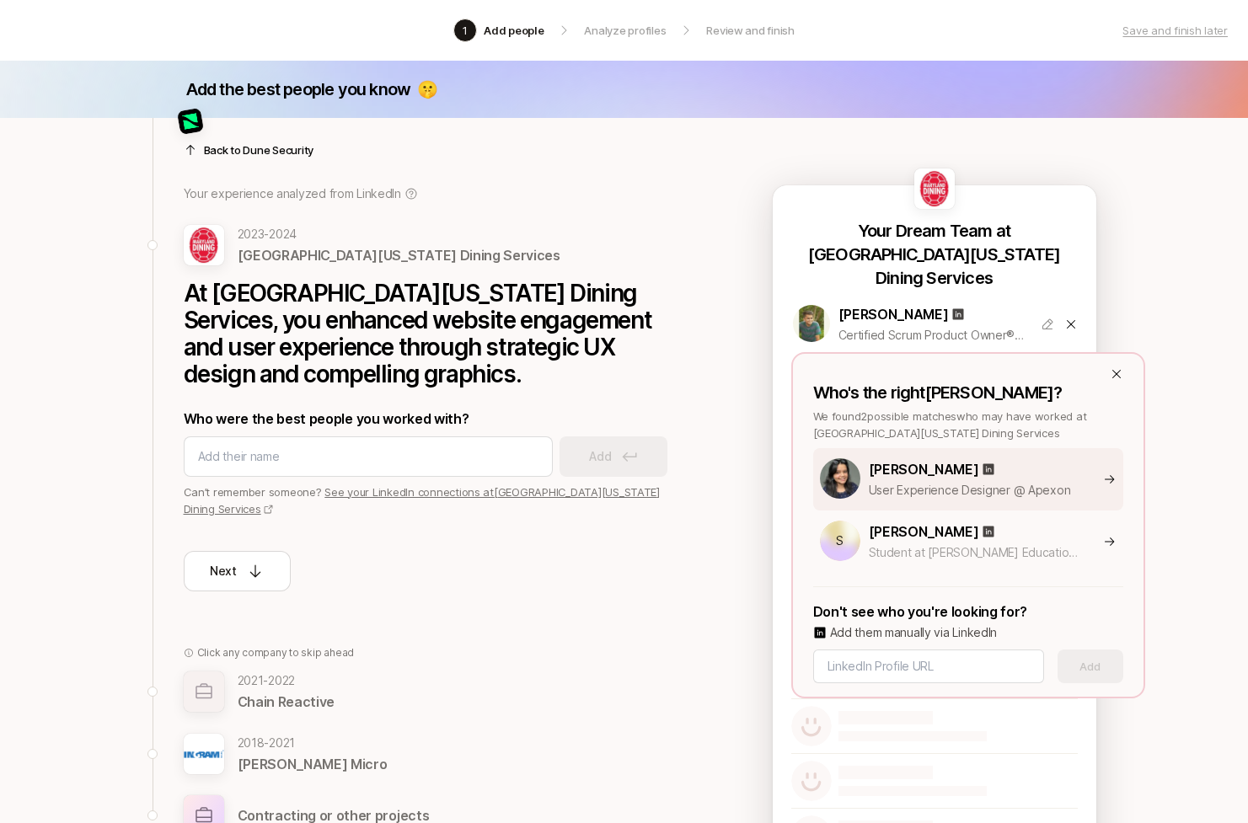
click at [956, 495] on p "User Experience Designer @ Apexon" at bounding box center [977, 490] width 216 height 20
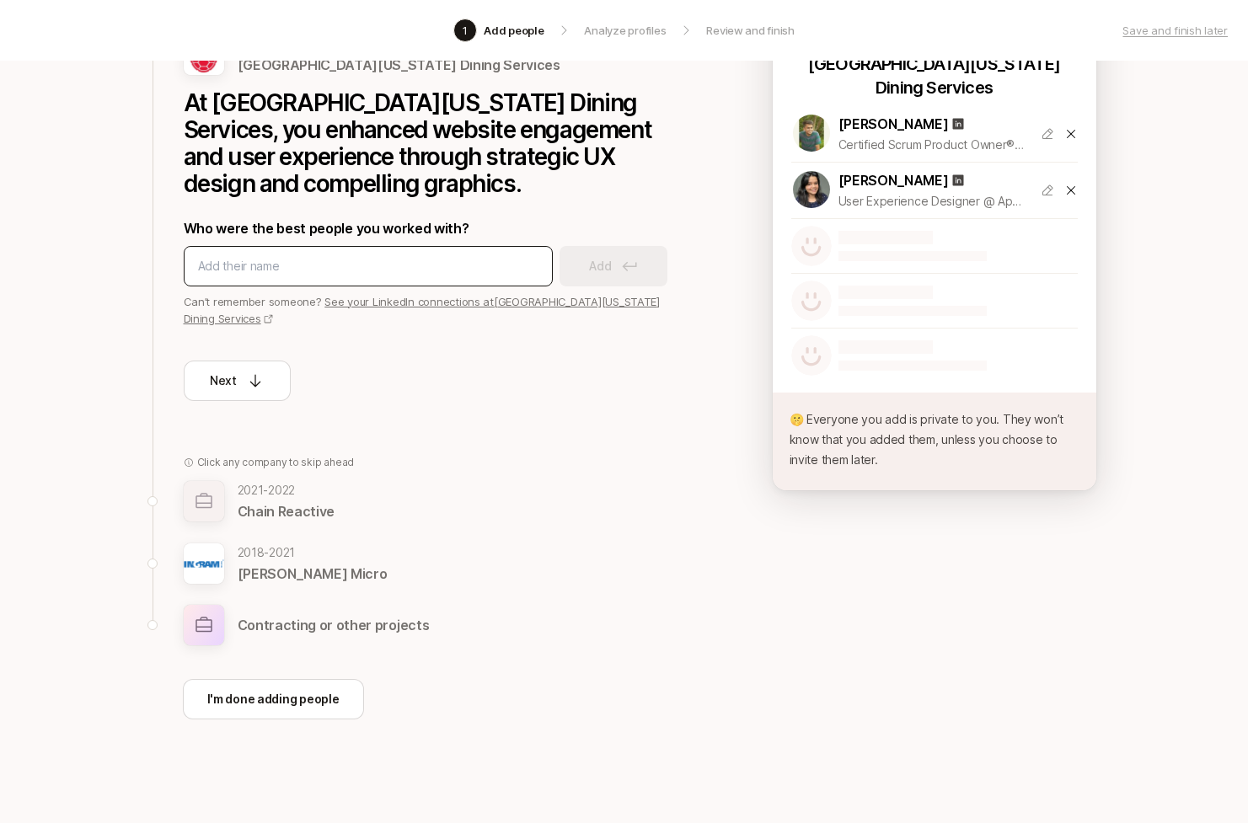
scroll to position [198, 0]
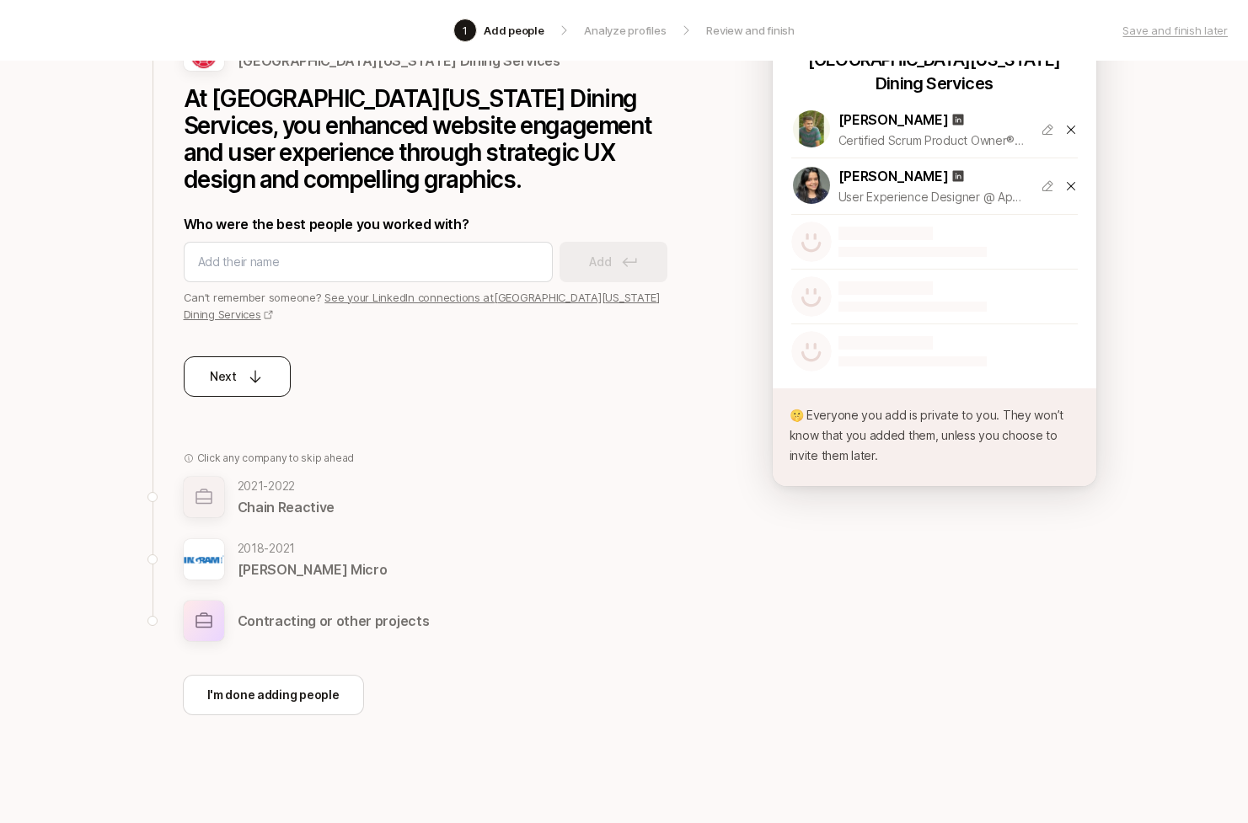
click at [215, 384] on p "Next" at bounding box center [223, 376] width 27 height 20
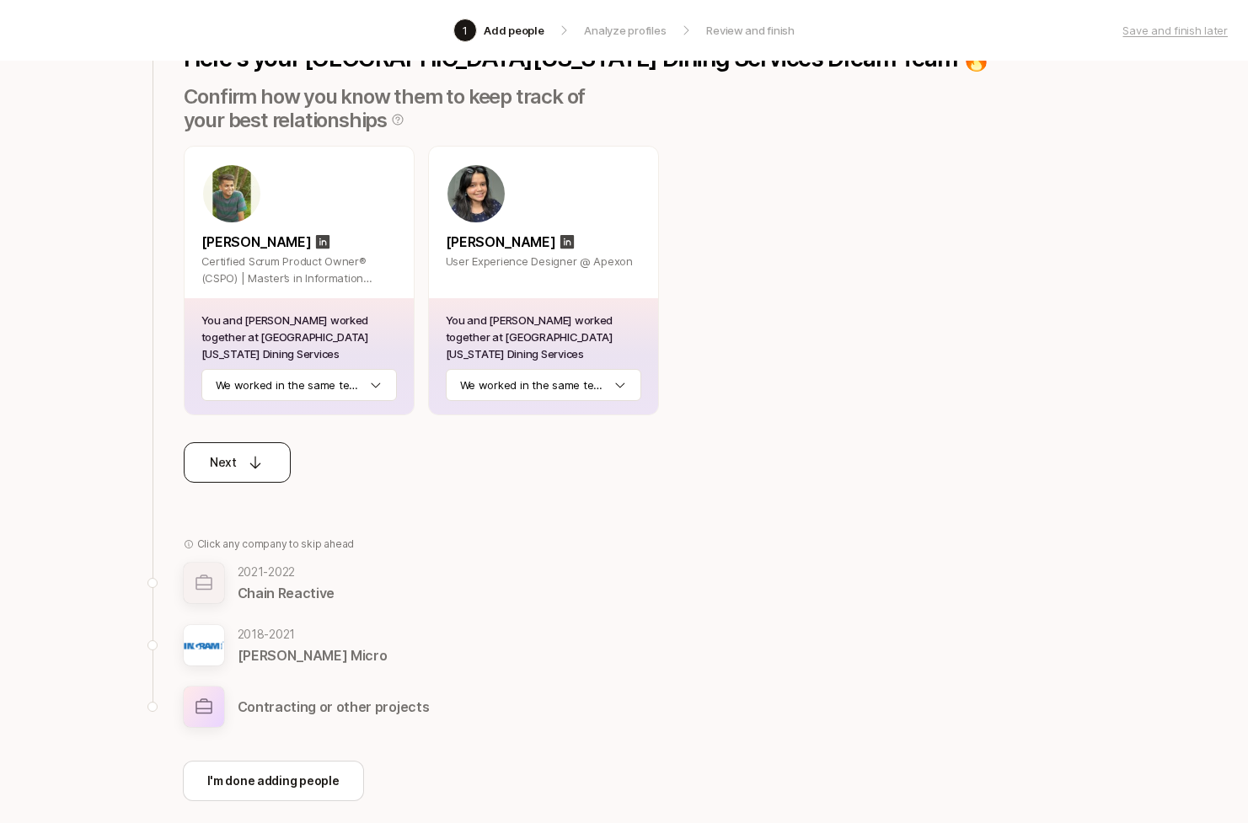
click at [230, 452] on p "Next" at bounding box center [223, 462] width 27 height 20
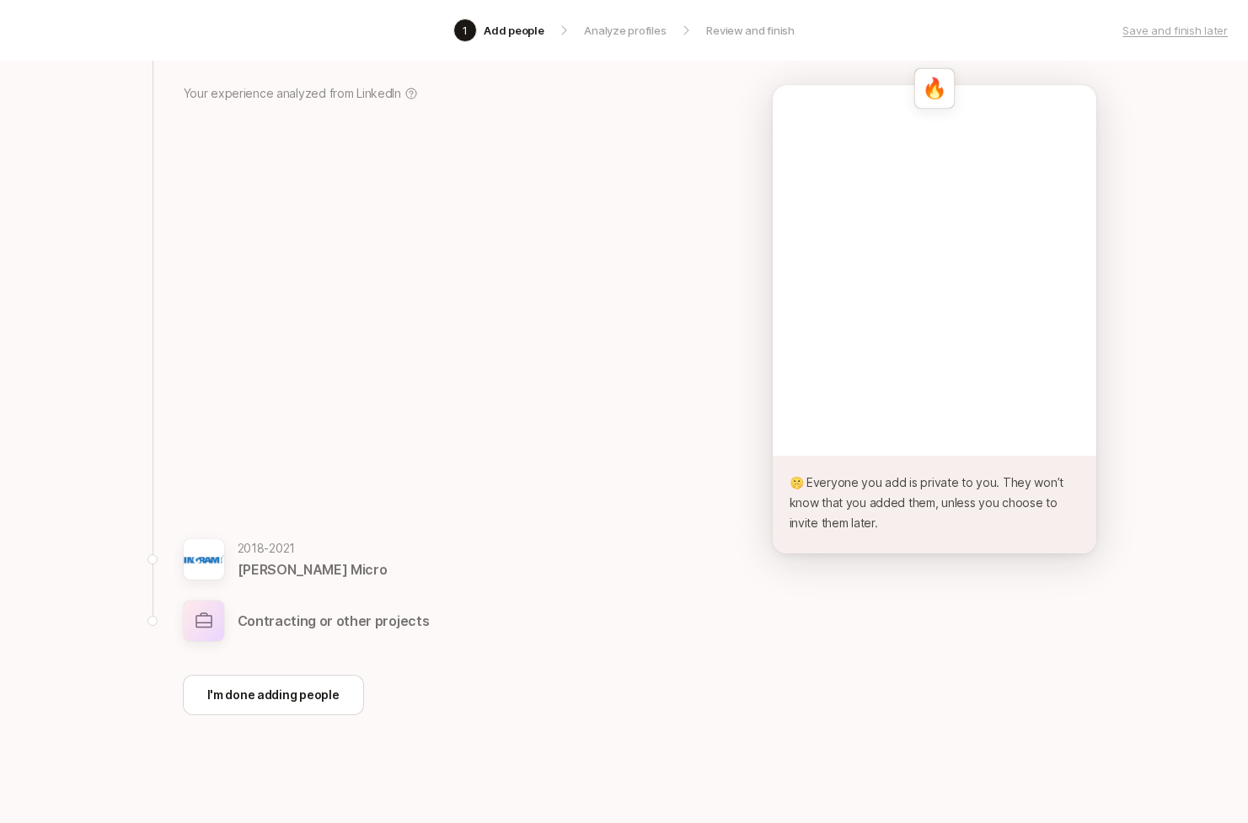
scroll to position [104, 0]
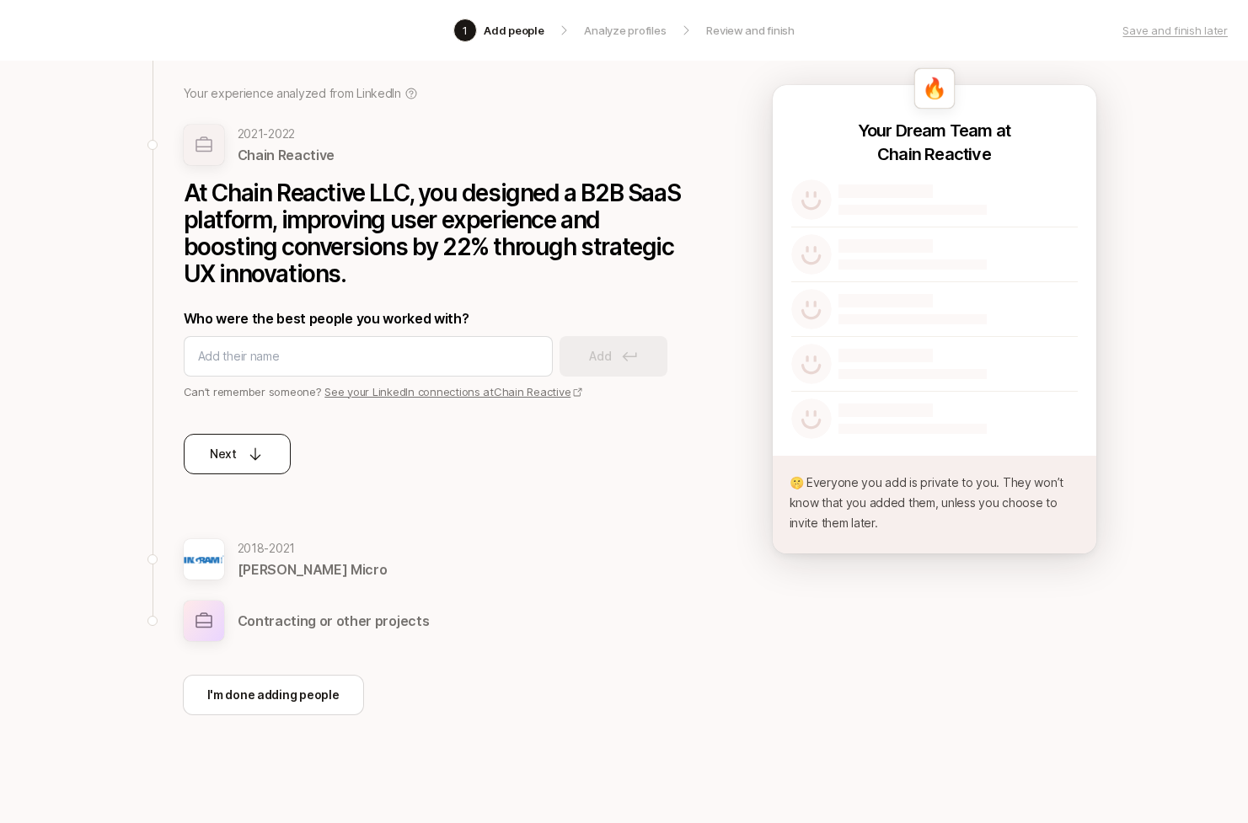
click at [233, 452] on p "Next" at bounding box center [223, 454] width 27 height 20
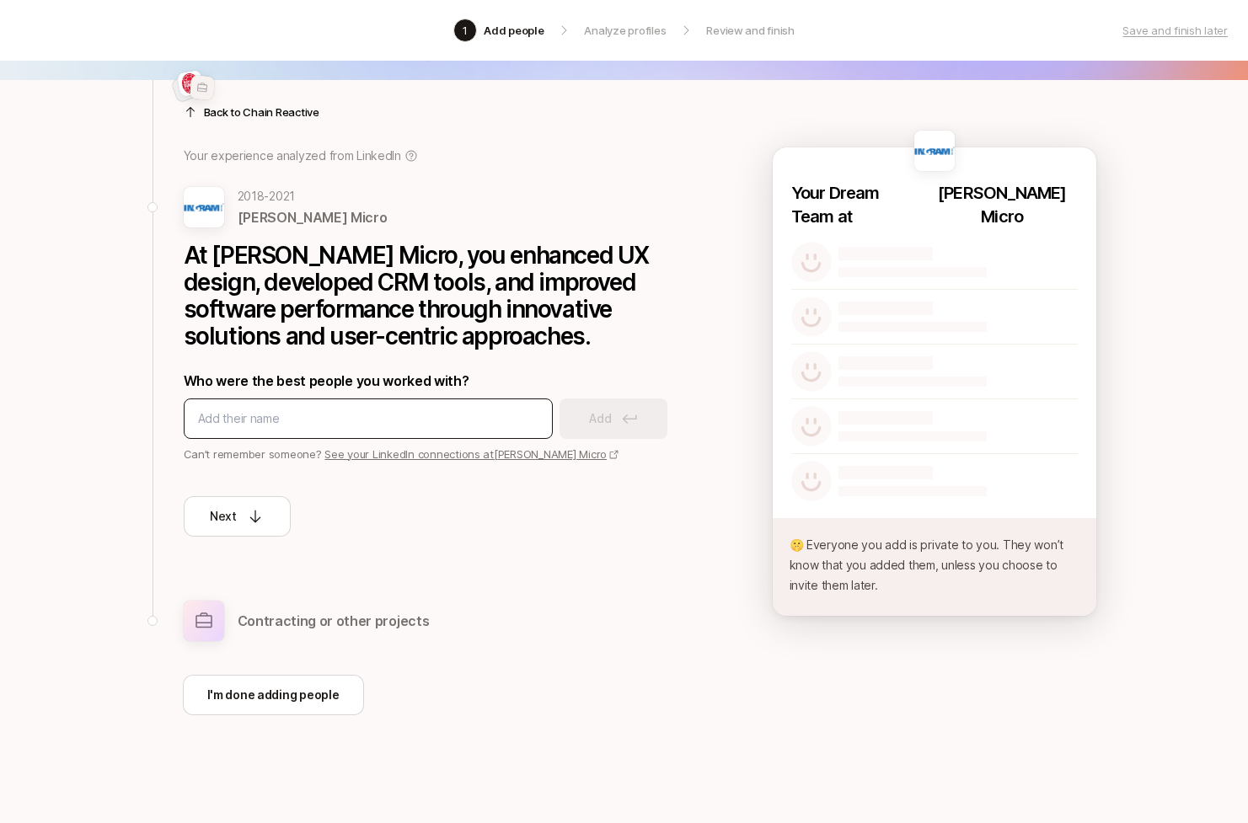
click at [264, 412] on input at bounding box center [368, 419] width 340 height 20
type input "[PERSON_NAME]"
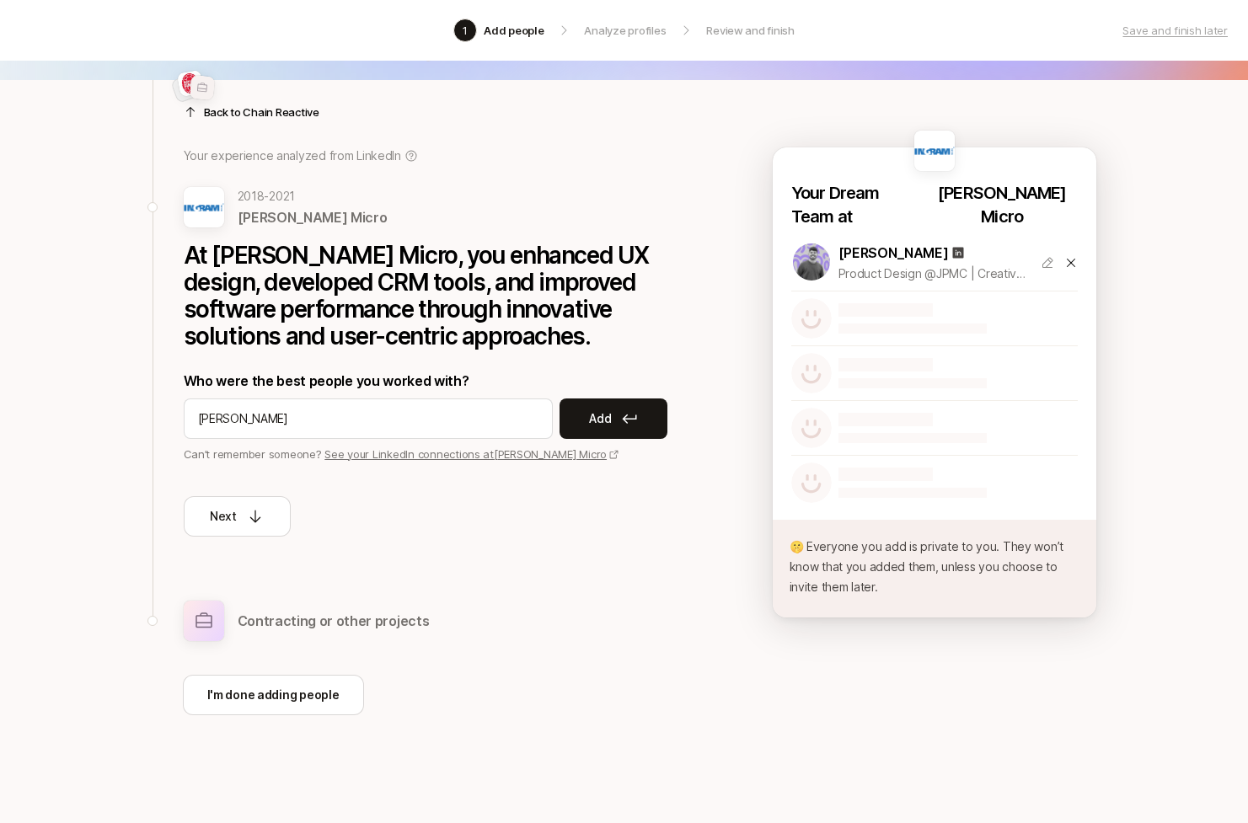
type input "[PERSON_NAME]"
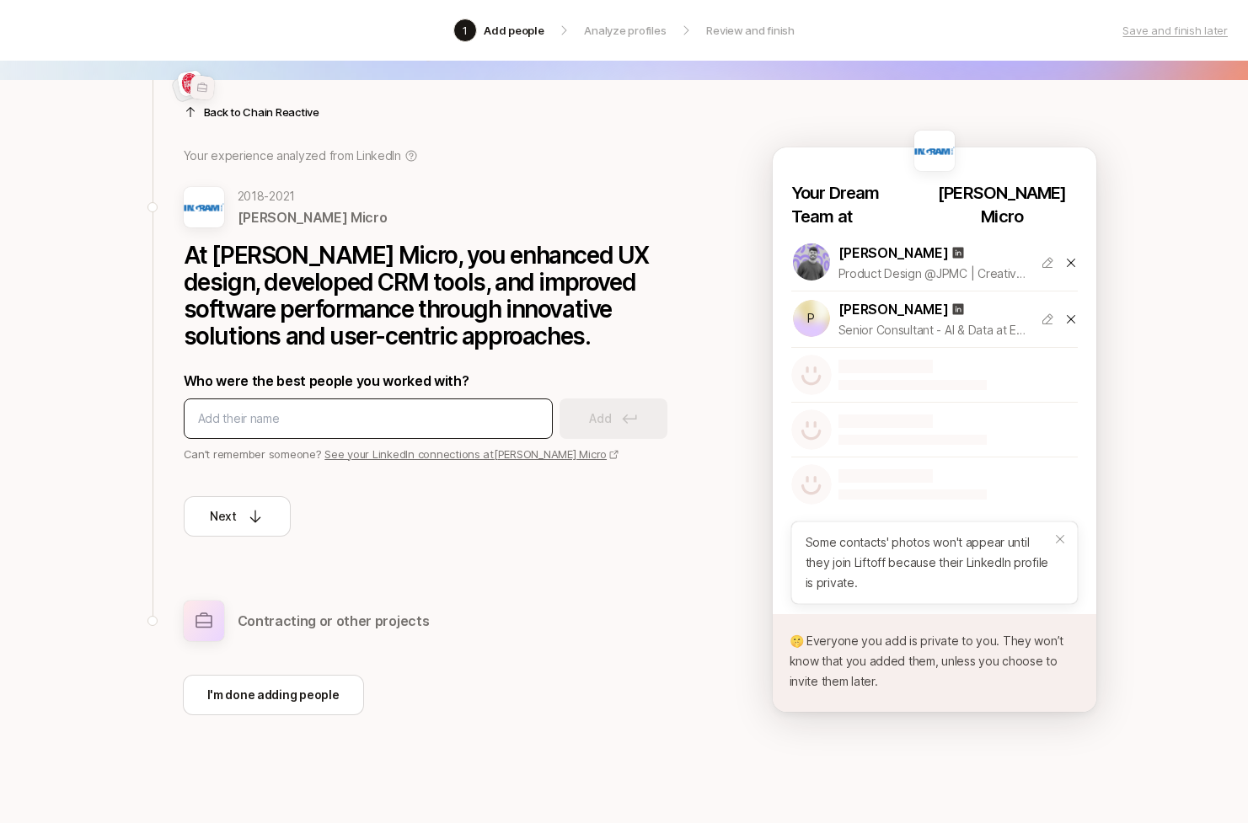
scroll to position [0, 0]
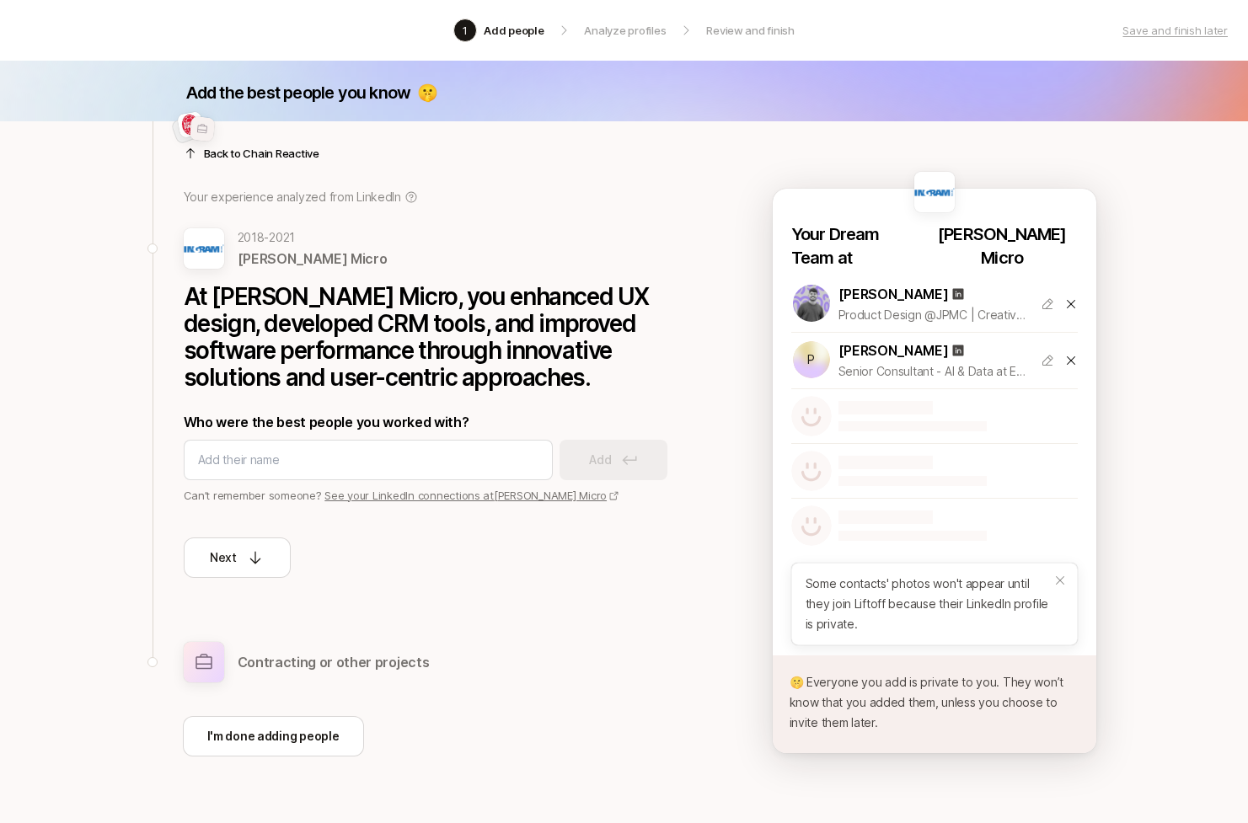
click at [227, 147] on div at bounding box center [436, 133] width 505 height 40
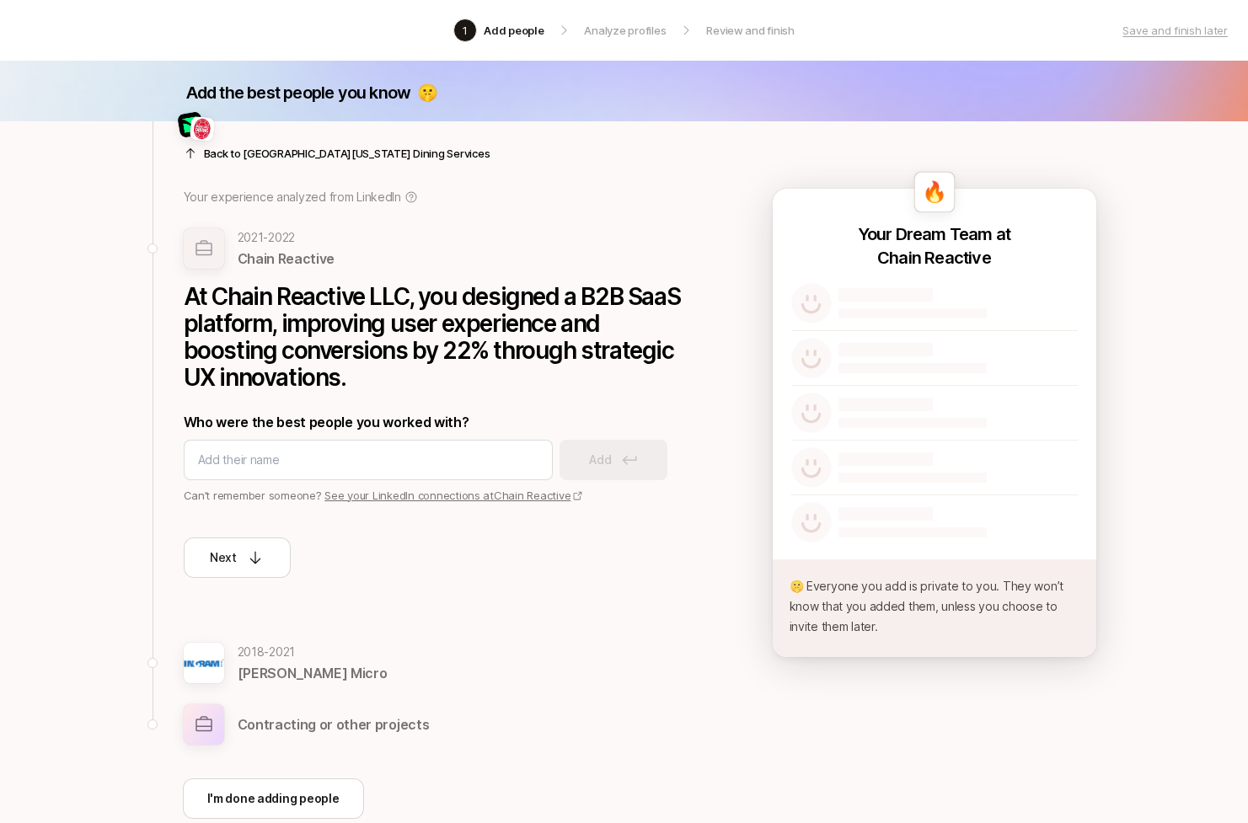
click at [227, 147] on div at bounding box center [436, 133] width 505 height 40
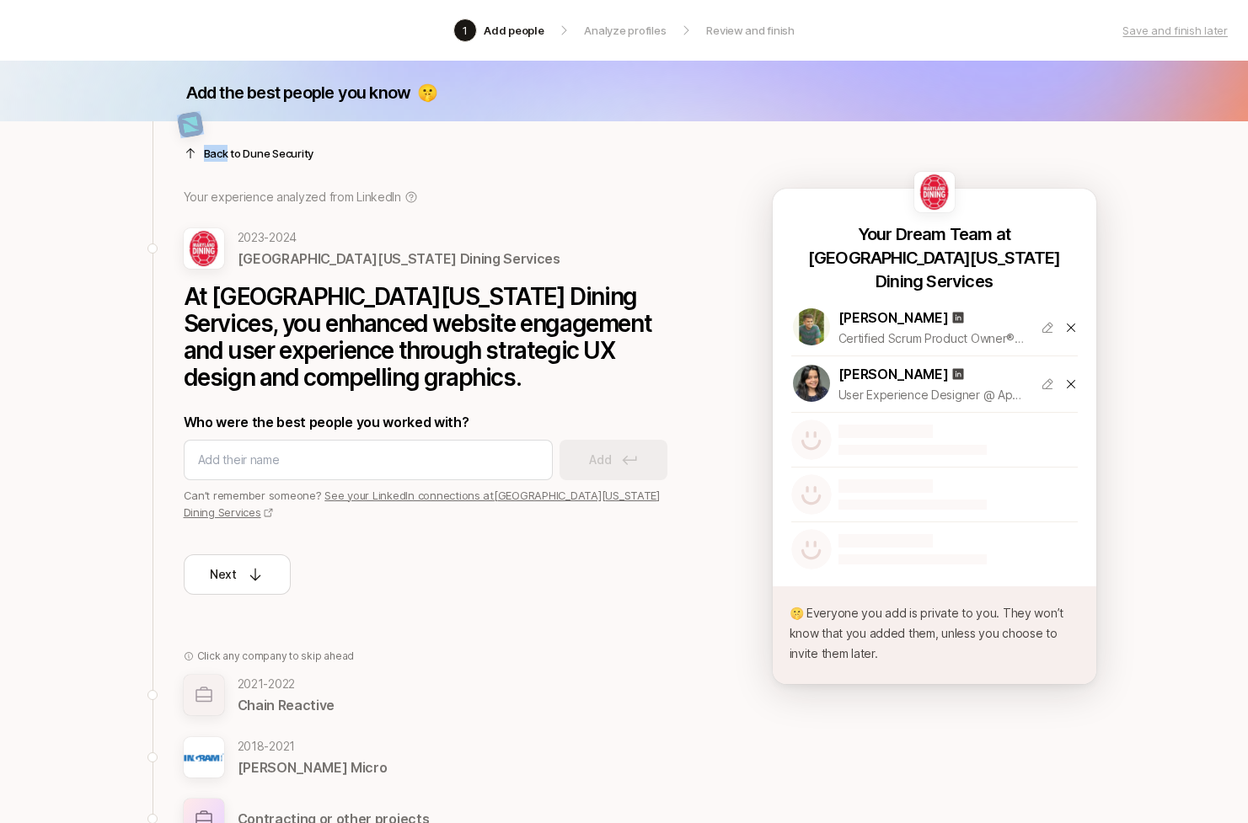
click at [227, 147] on div at bounding box center [436, 133] width 505 height 40
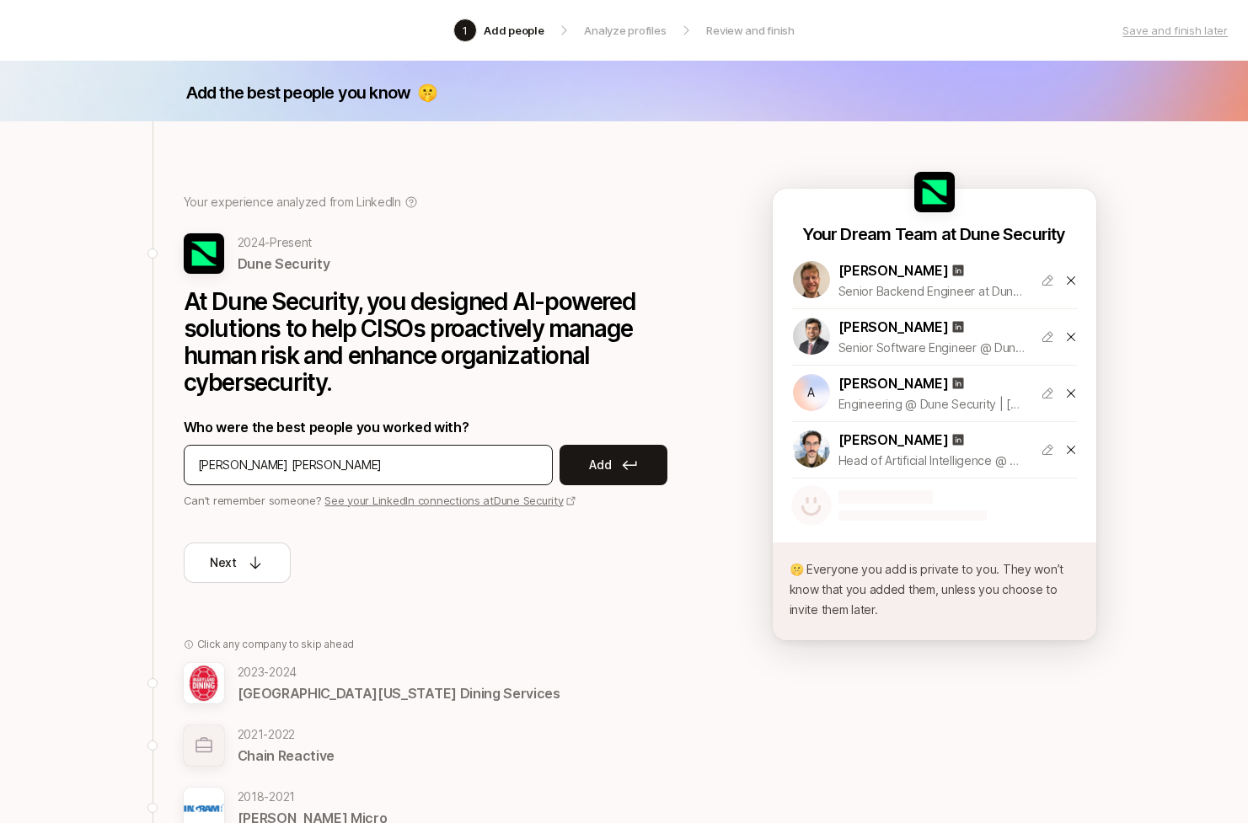
type input "[PERSON_NAME]"
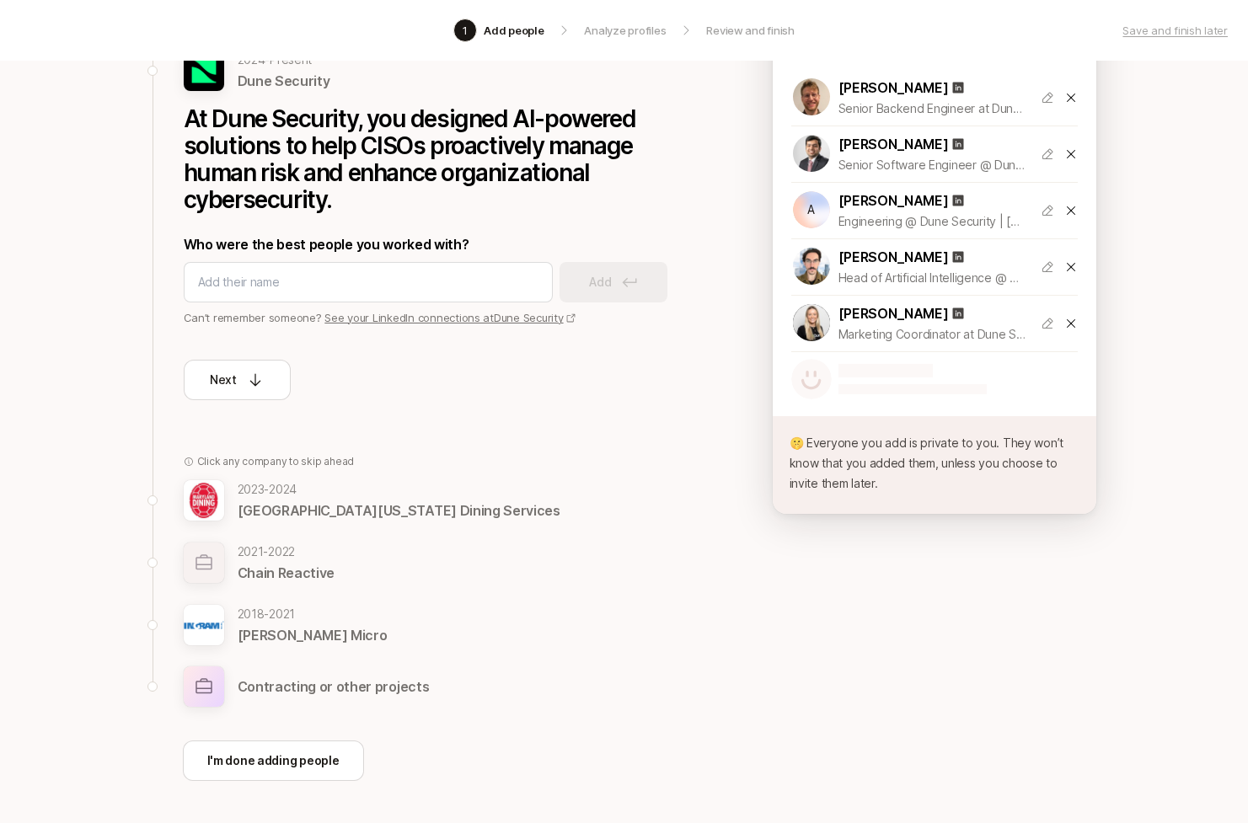
scroll to position [249, 0]
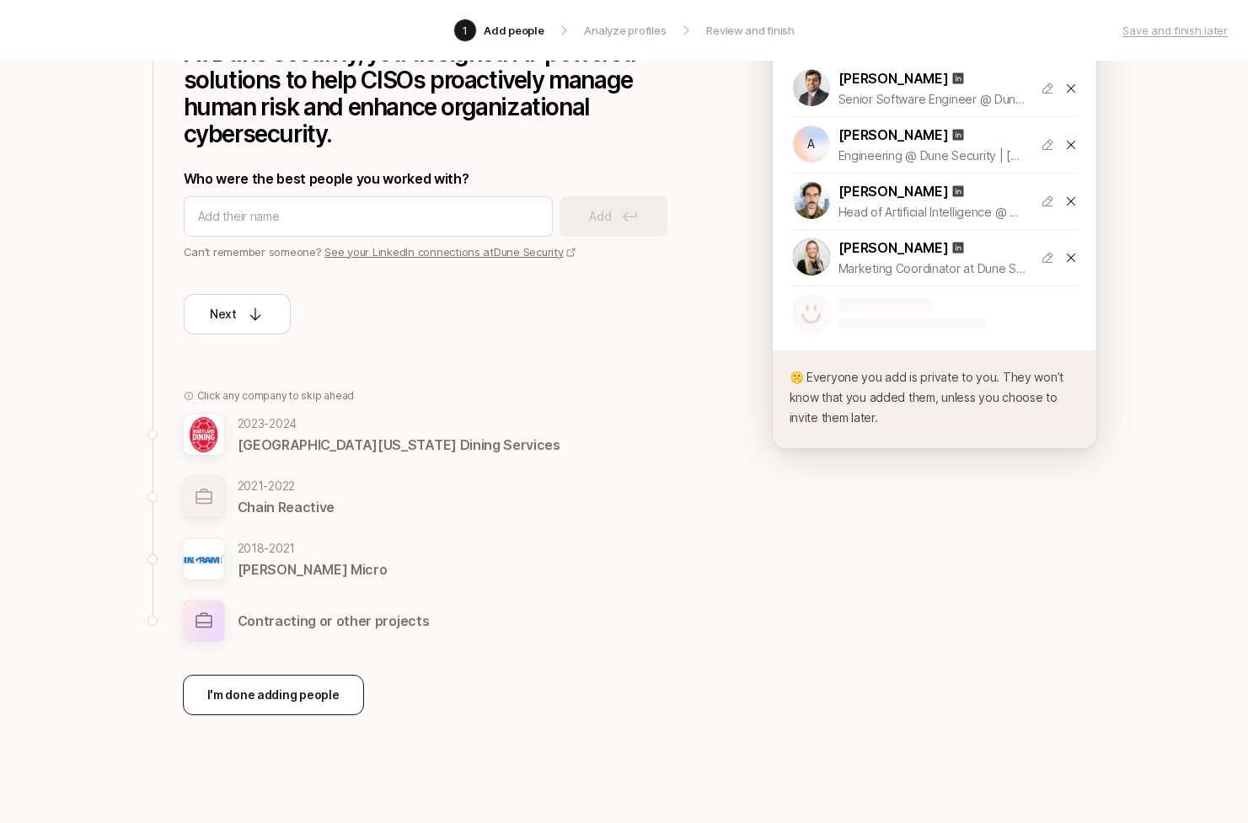
click at [245, 692] on p "I'm done adding people" at bounding box center [273, 695] width 132 height 20
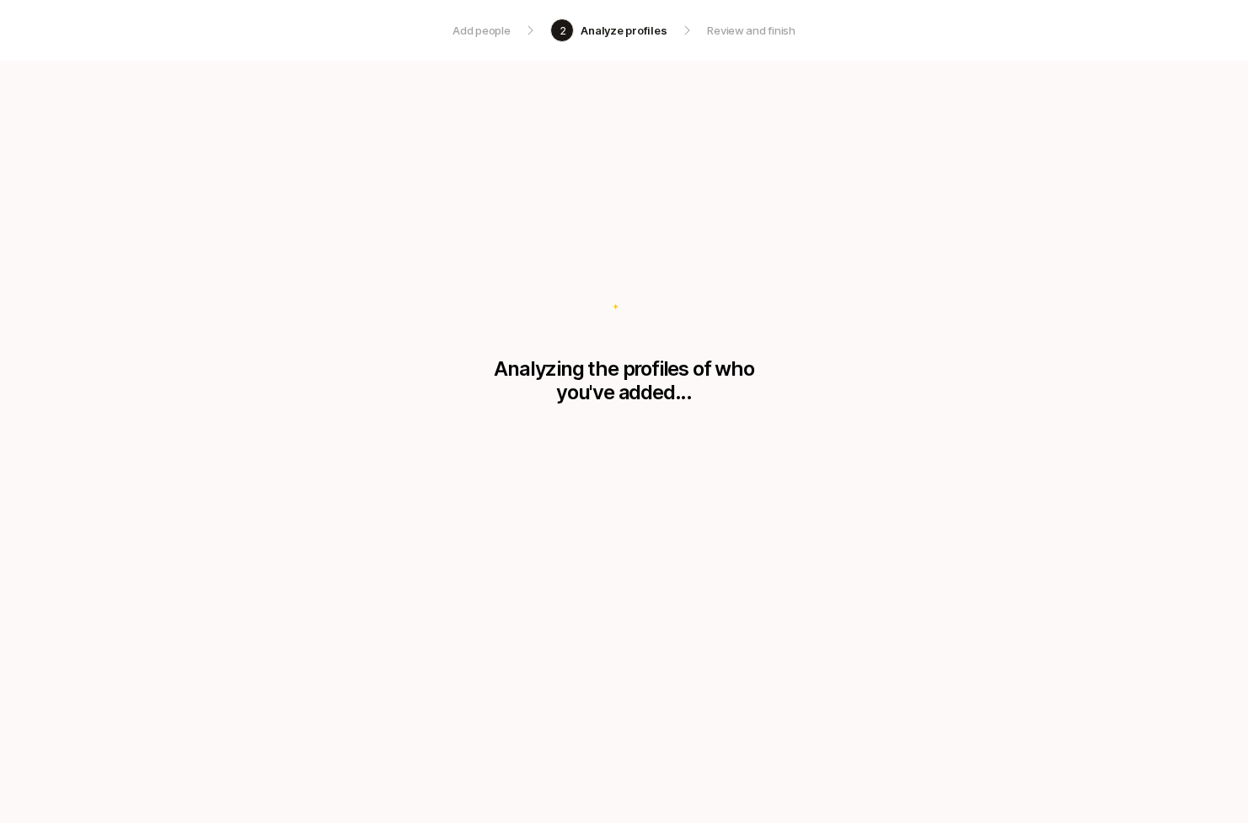
click at [472, 31] on p "Add people" at bounding box center [480, 30] width 57 height 17
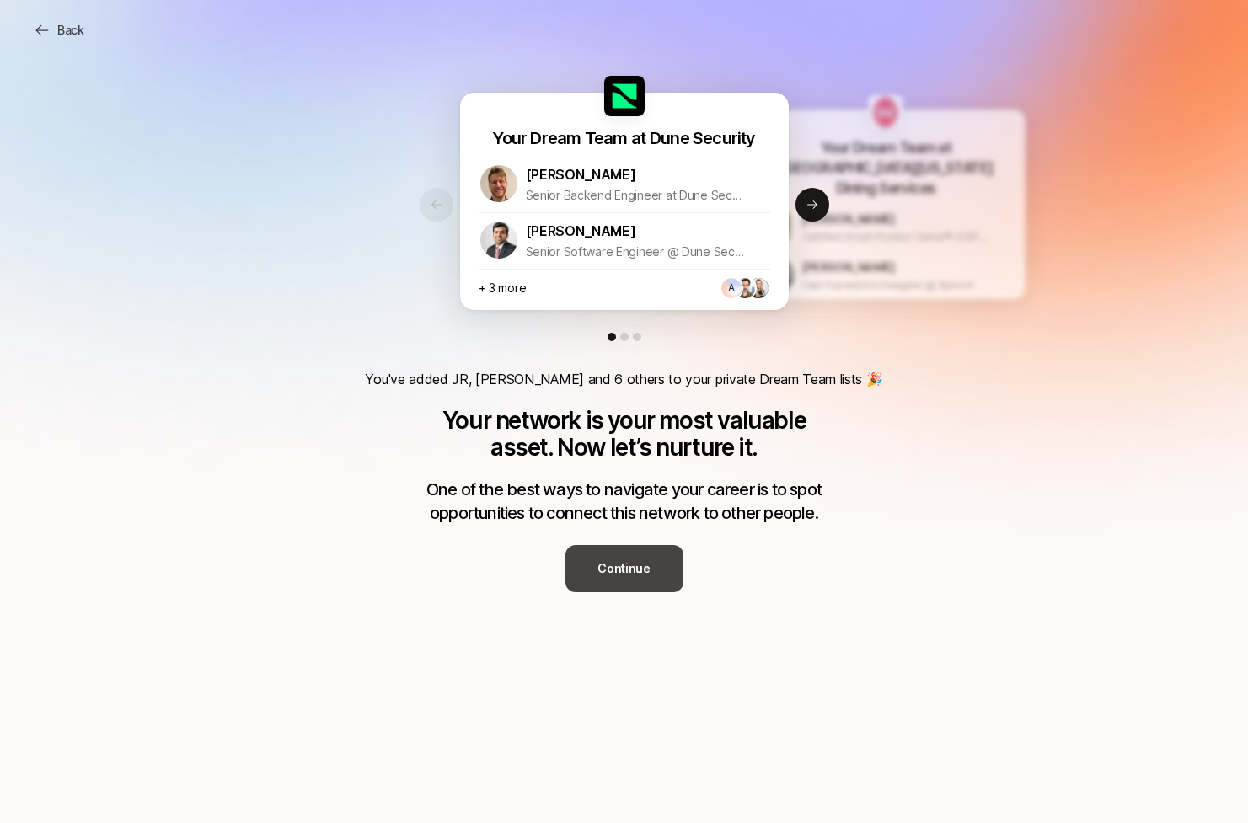
click at [633, 563] on p "Continue" at bounding box center [623, 569] width 53 height 20
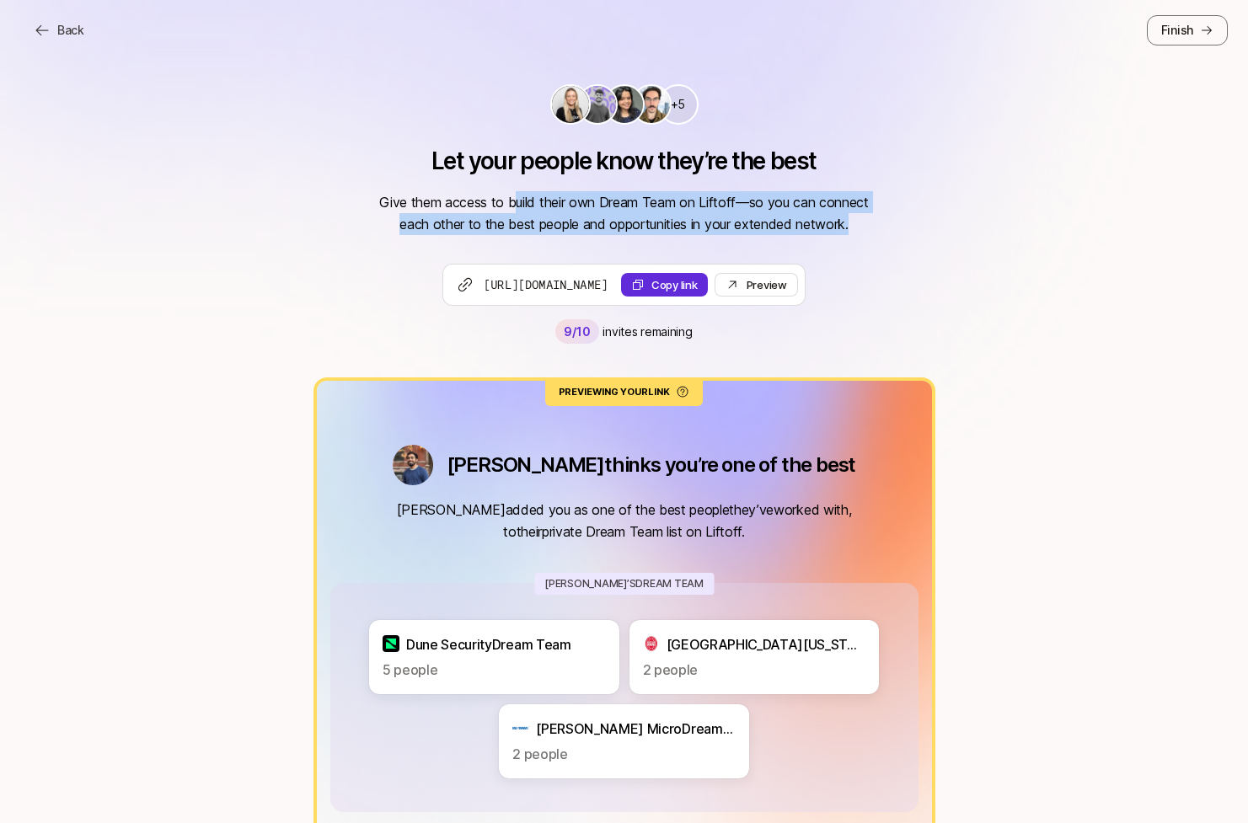
drag, startPoint x: 516, startPoint y: 204, endPoint x: 658, endPoint y: 244, distance: 148.0
click at [658, 244] on div "+5 Let your people know they’re the best Give them access to build their own Dr…" at bounding box center [624, 553] width 1248 height 1107
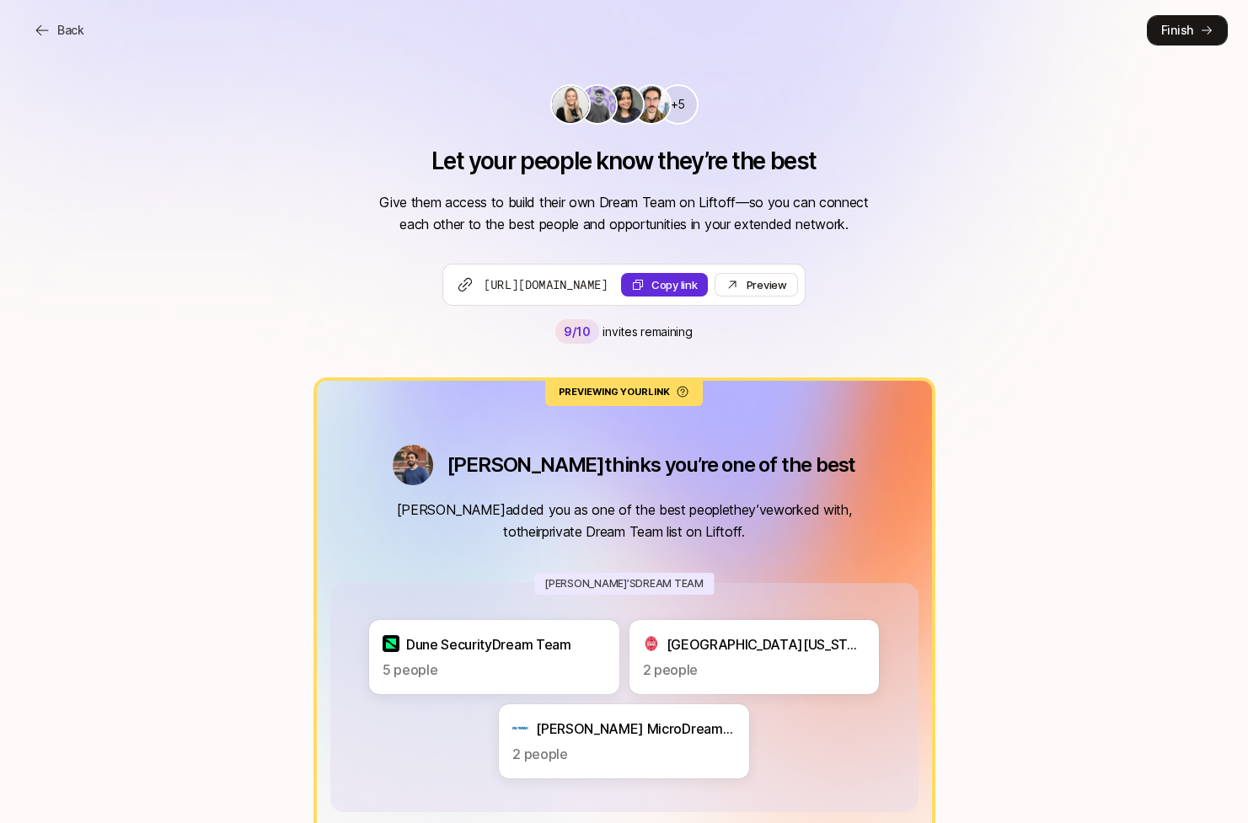
click at [1178, 25] on p "Finish" at bounding box center [1177, 30] width 32 height 20
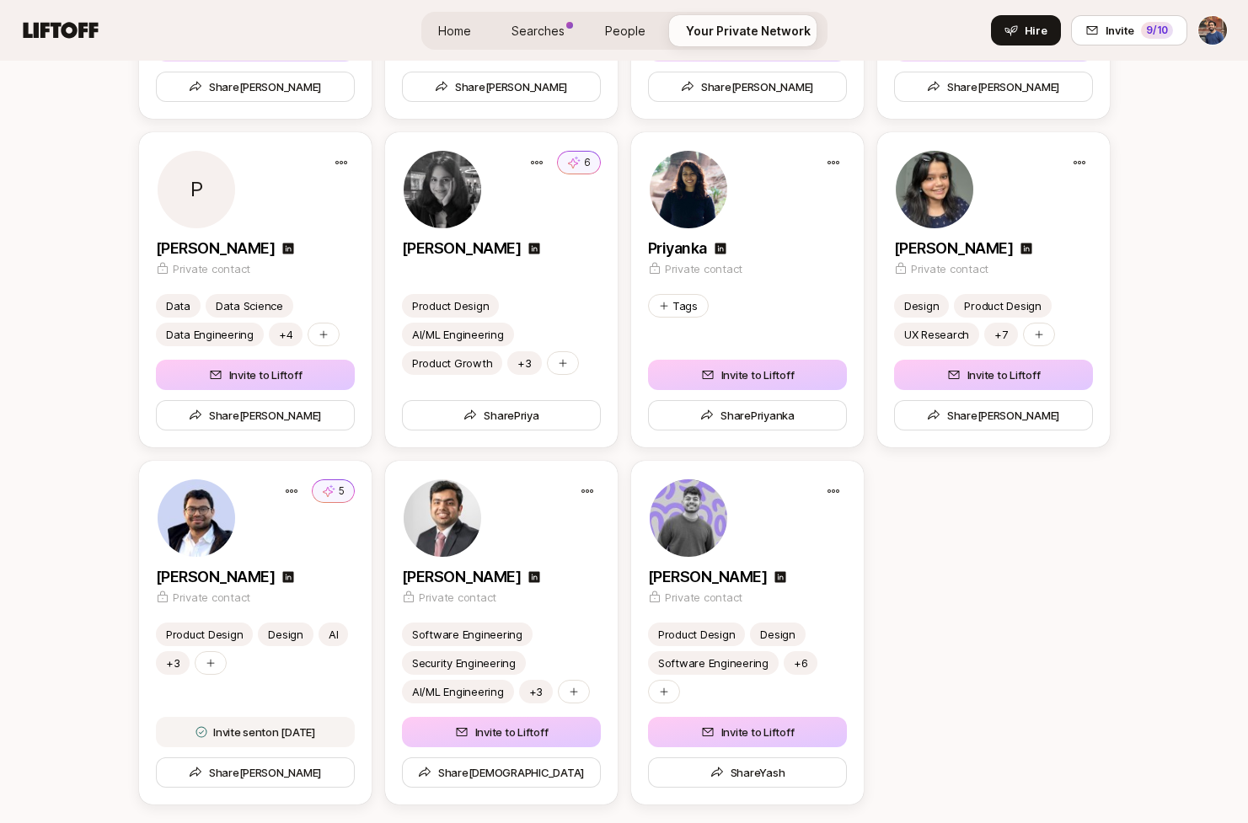
scroll to position [2996, 0]
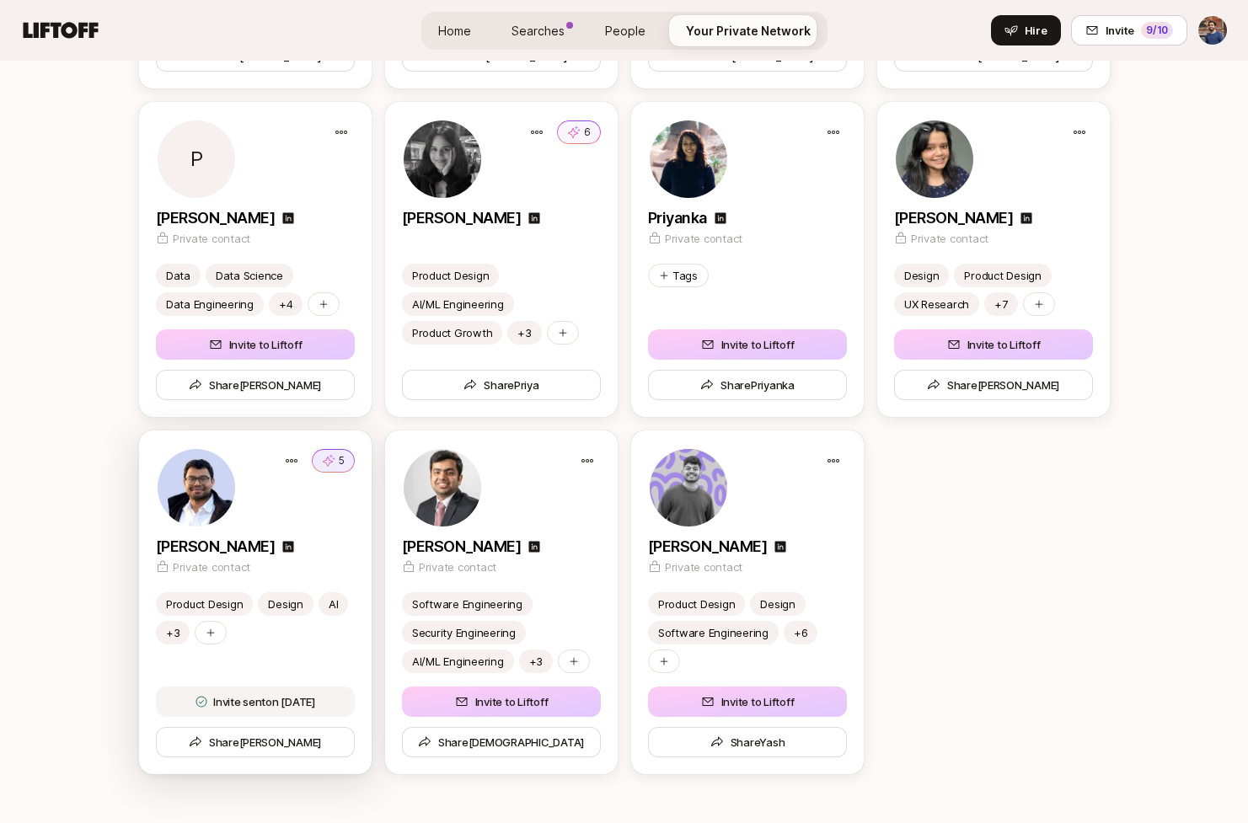
click at [339, 458] on p "5" at bounding box center [342, 460] width 6 height 15
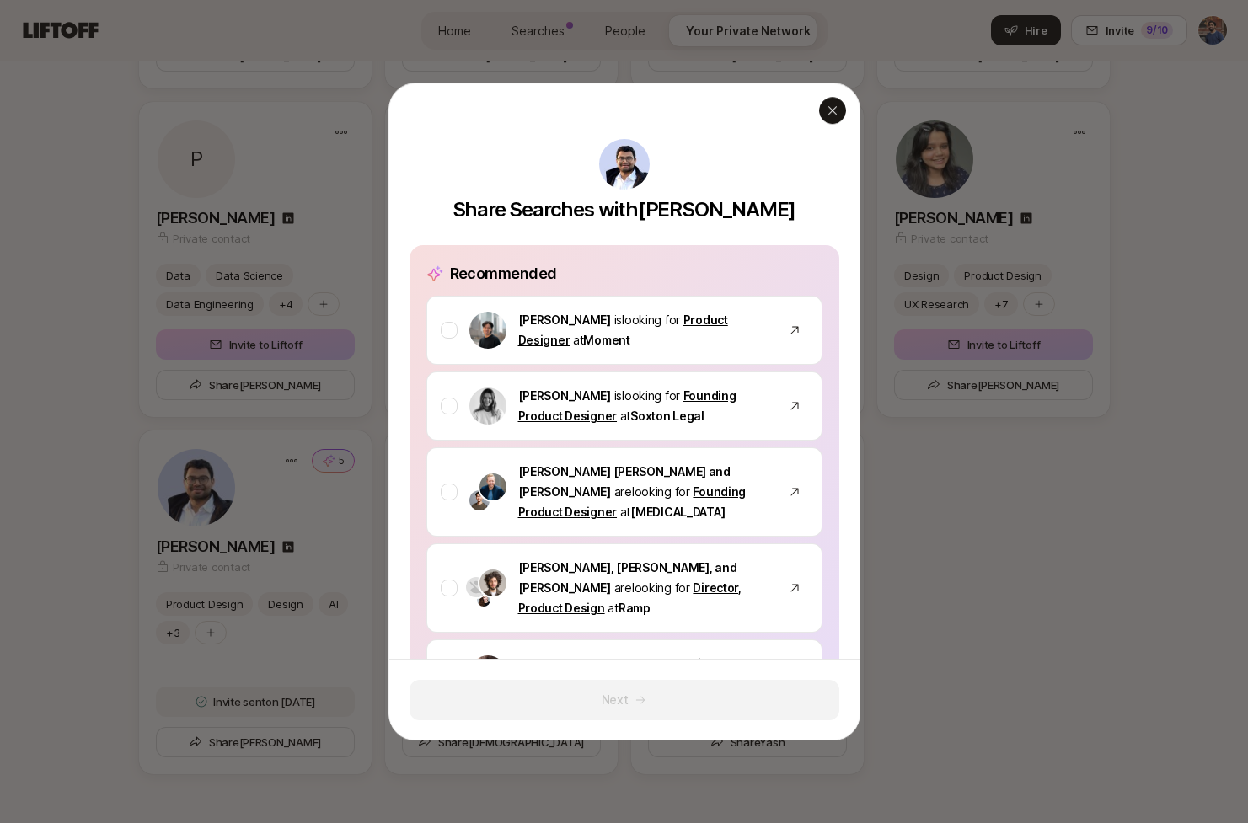
click at [825, 100] on div "button" at bounding box center [832, 110] width 27 height 27
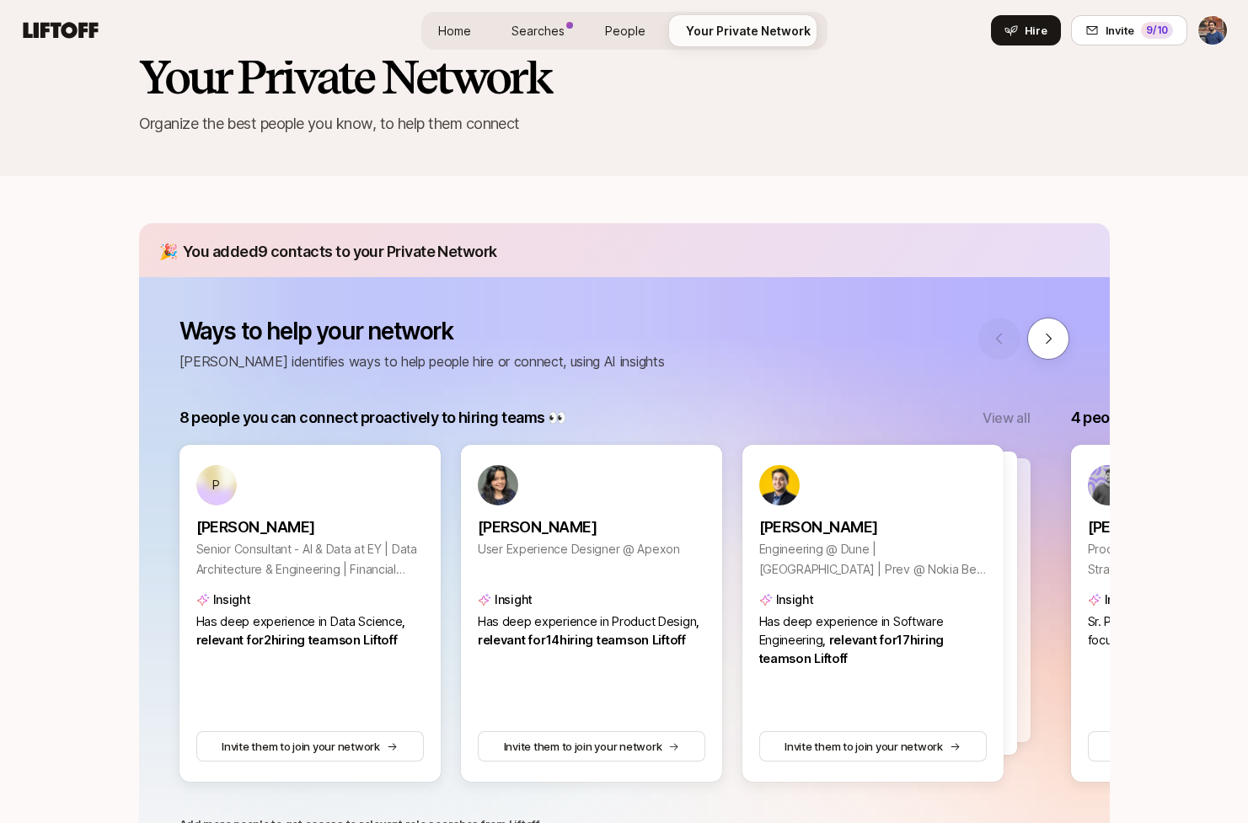
scroll to position [0, 0]
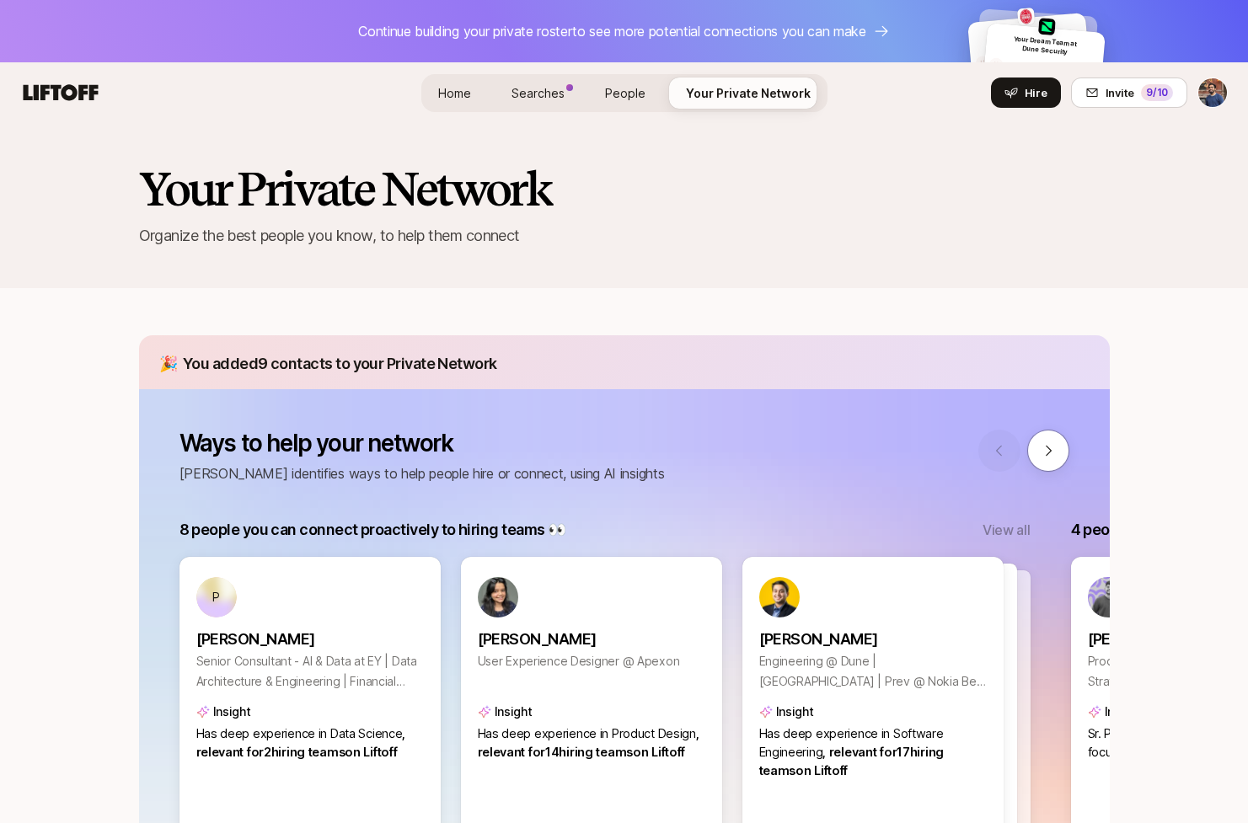
click at [634, 84] on span "People" at bounding box center [625, 93] width 40 height 18
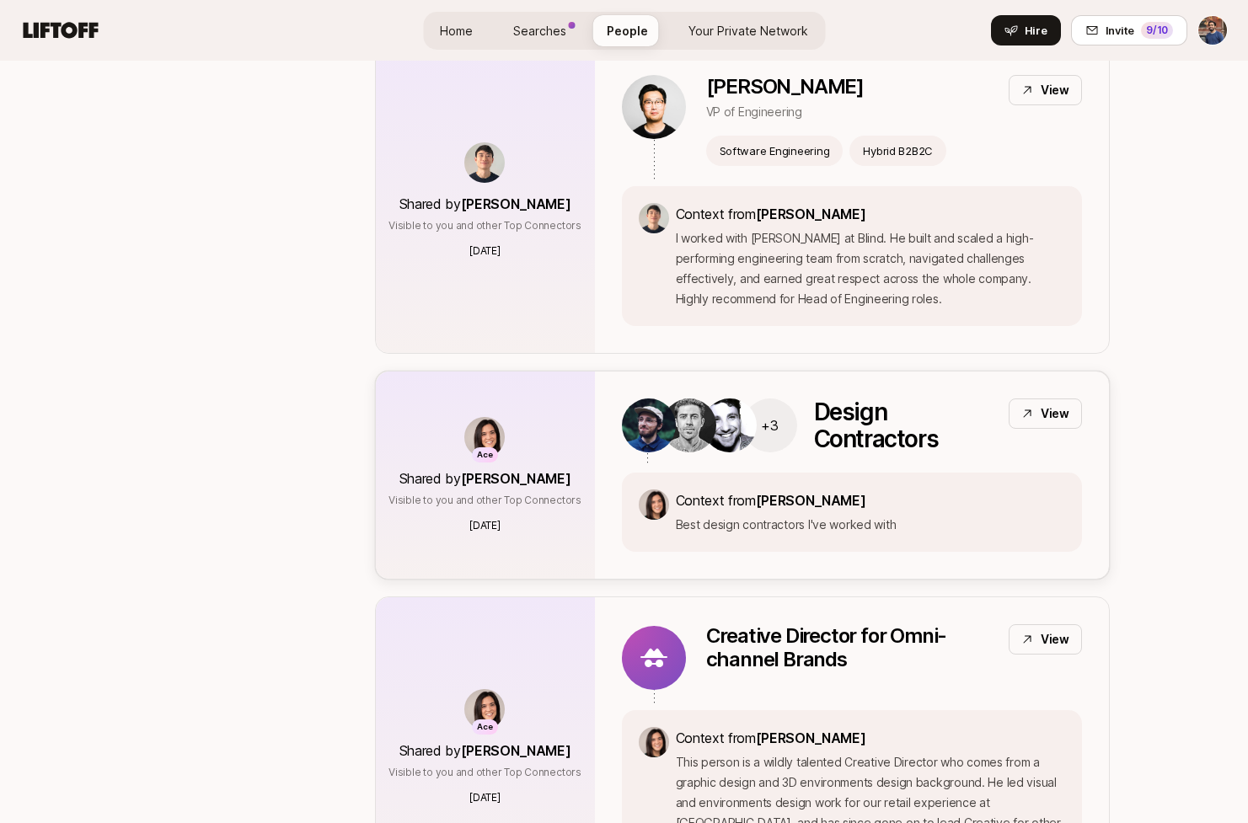
scroll to position [621, 0]
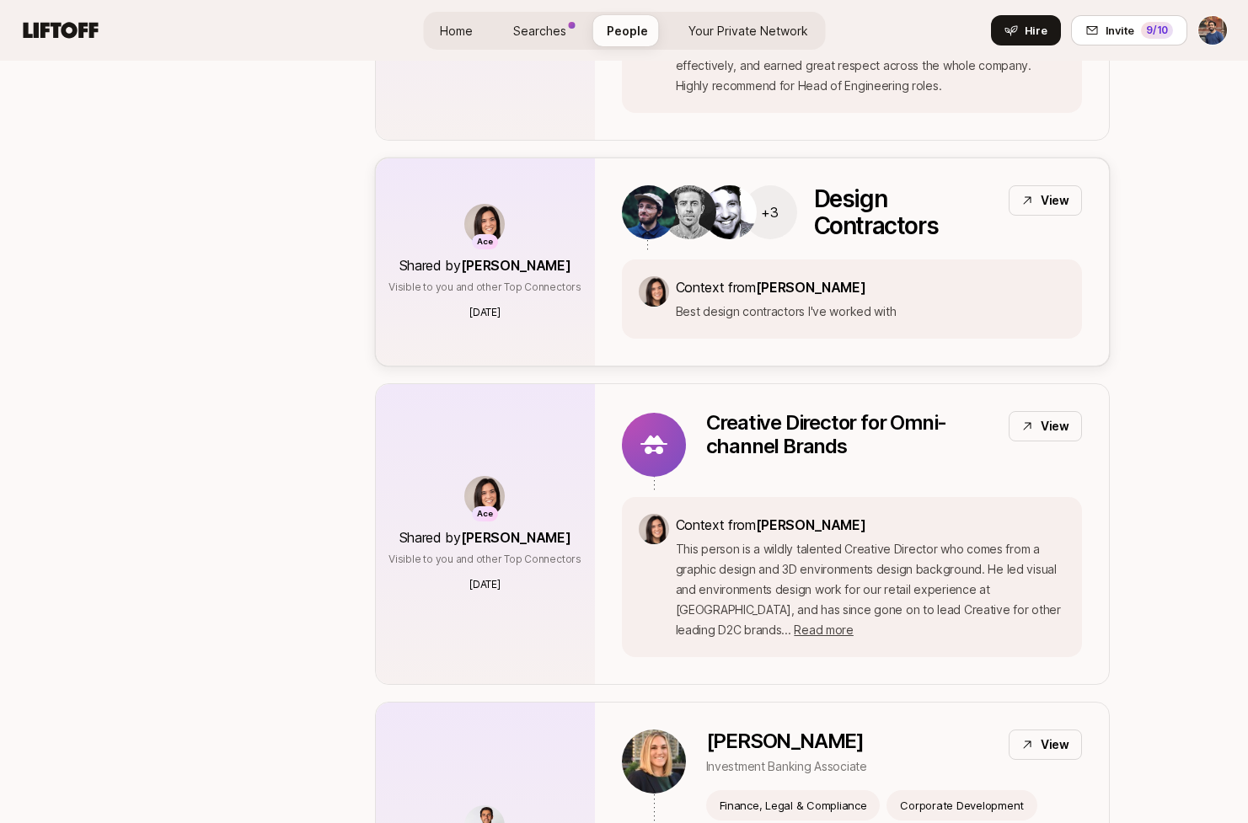
click at [1044, 192] on p "View" at bounding box center [1054, 200] width 29 height 20
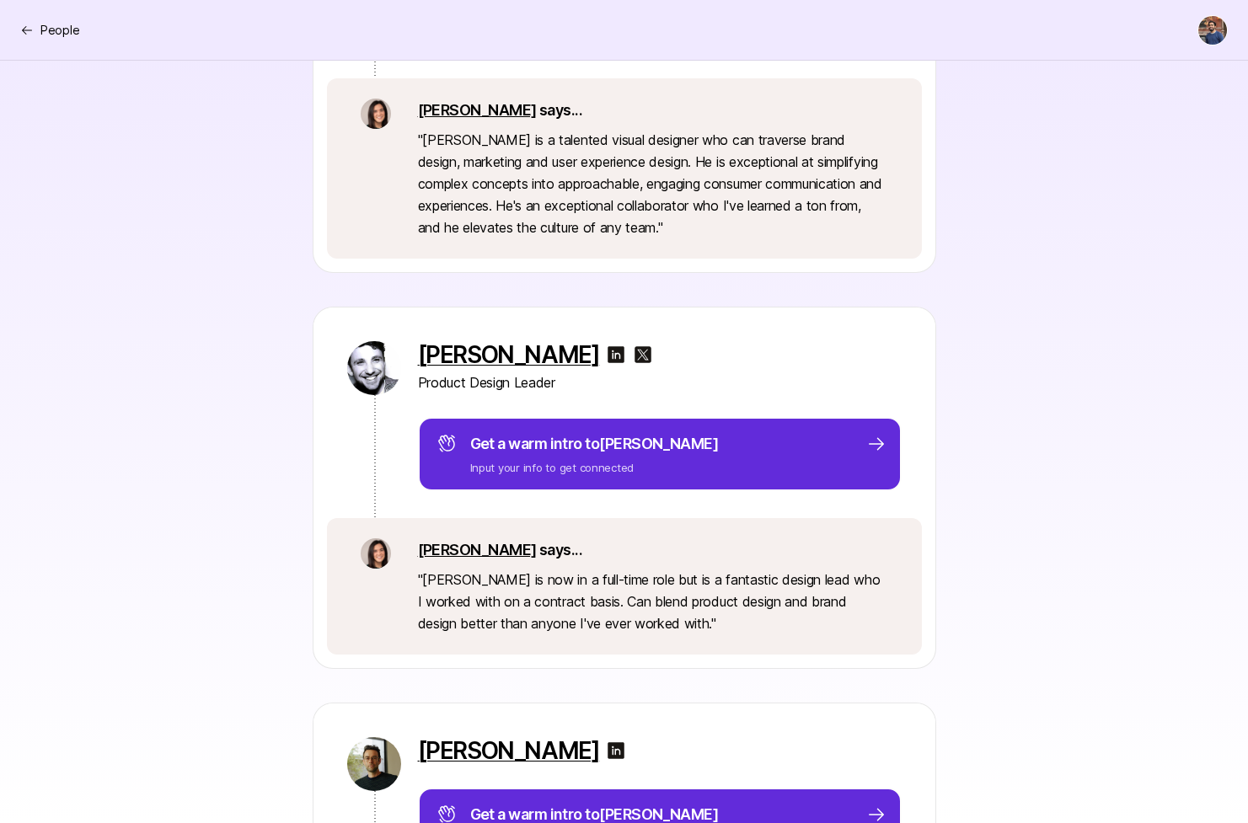
scroll to position [890, 0]
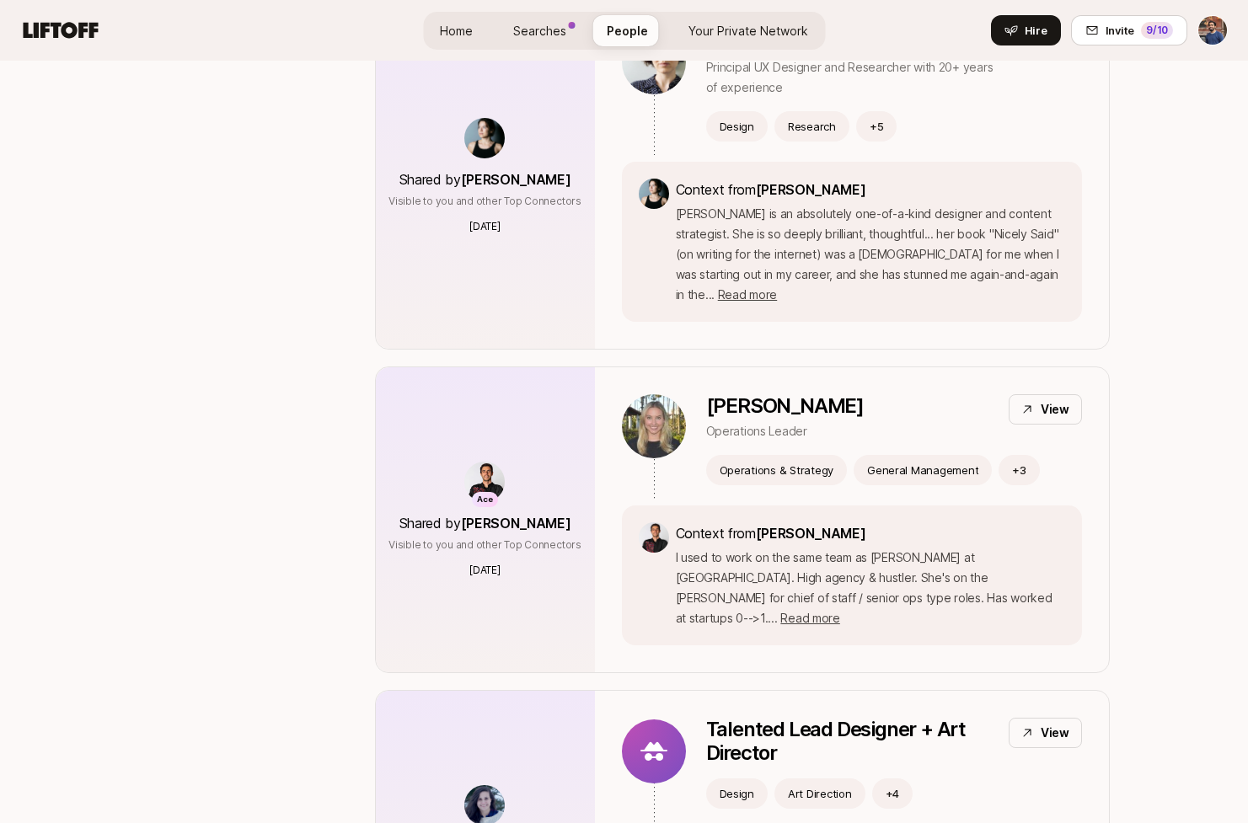
scroll to position [1669, 0]
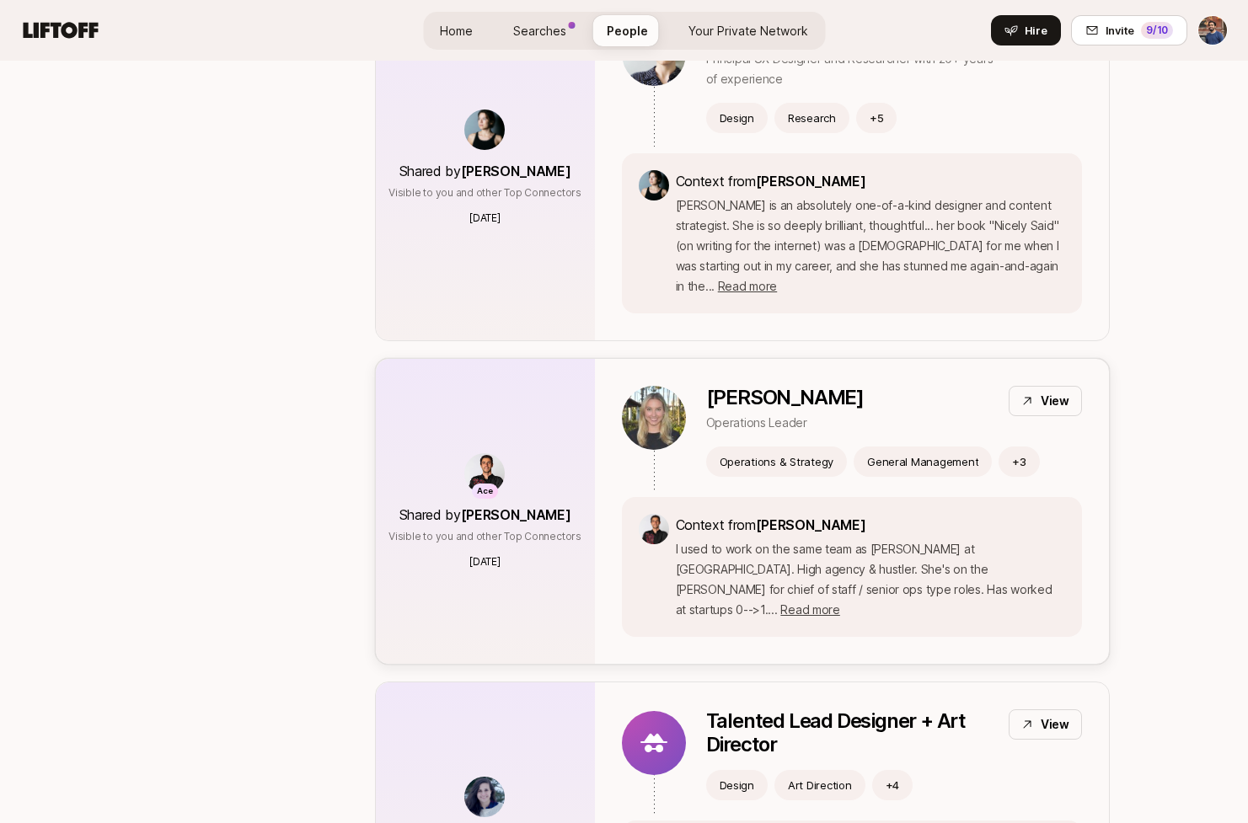
click at [1053, 391] on p "View" at bounding box center [1054, 401] width 29 height 20
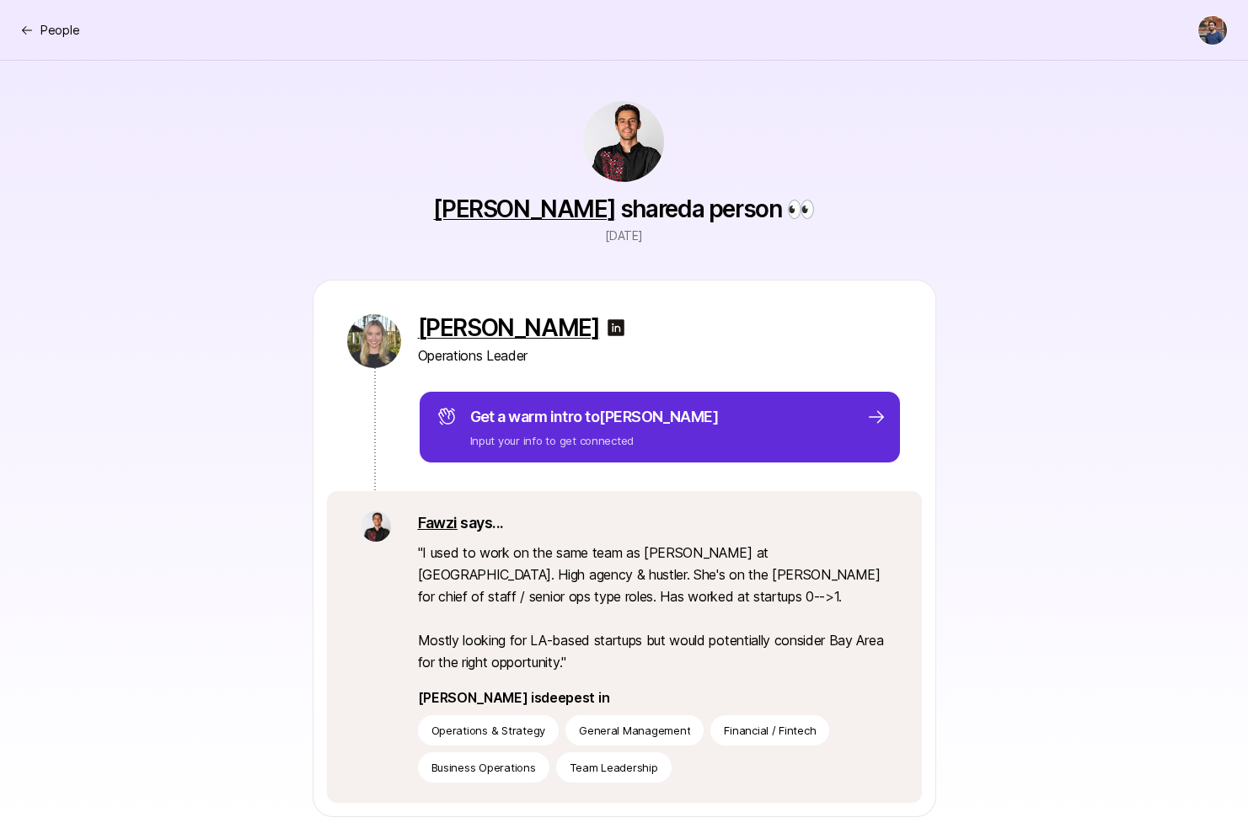
click at [623, 330] on img at bounding box center [616, 328] width 20 height 20
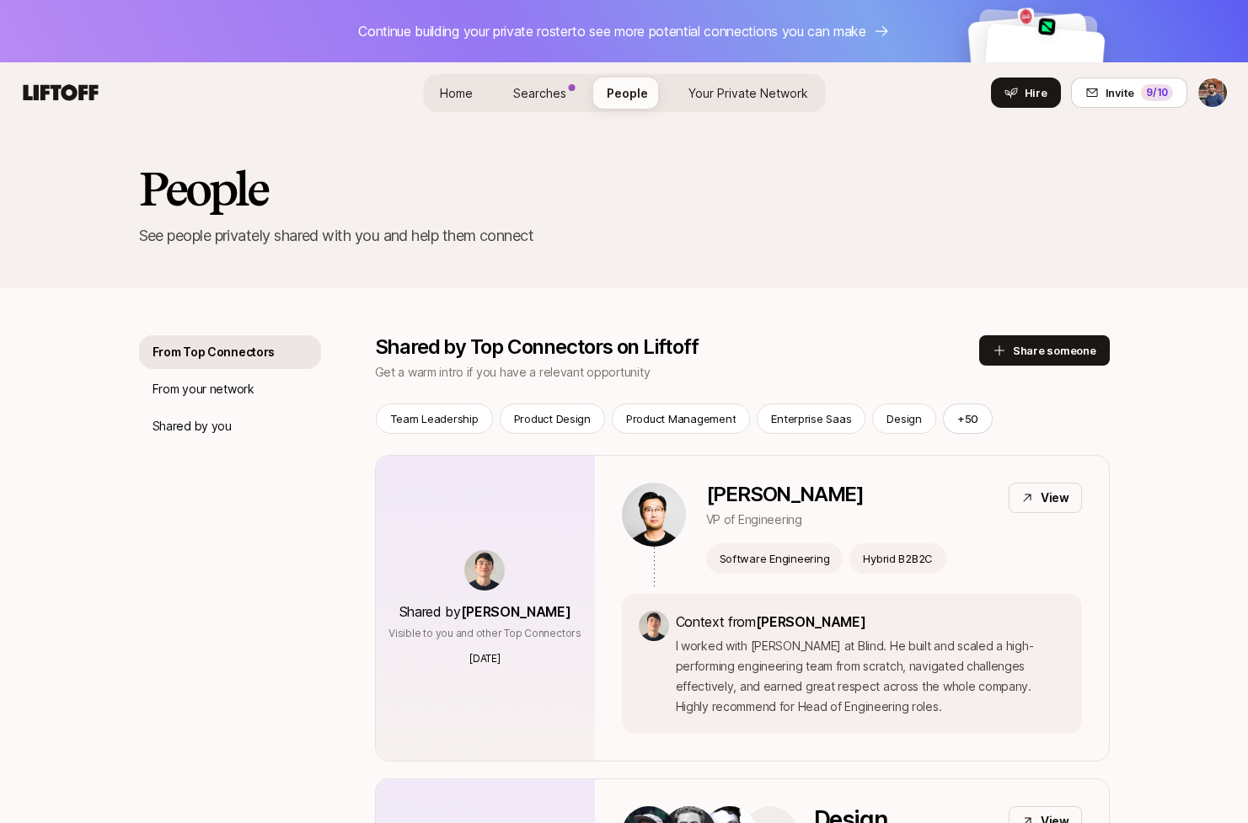
scroll to position [1669, 0]
